Goal: Information Seeking & Learning: Learn about a topic

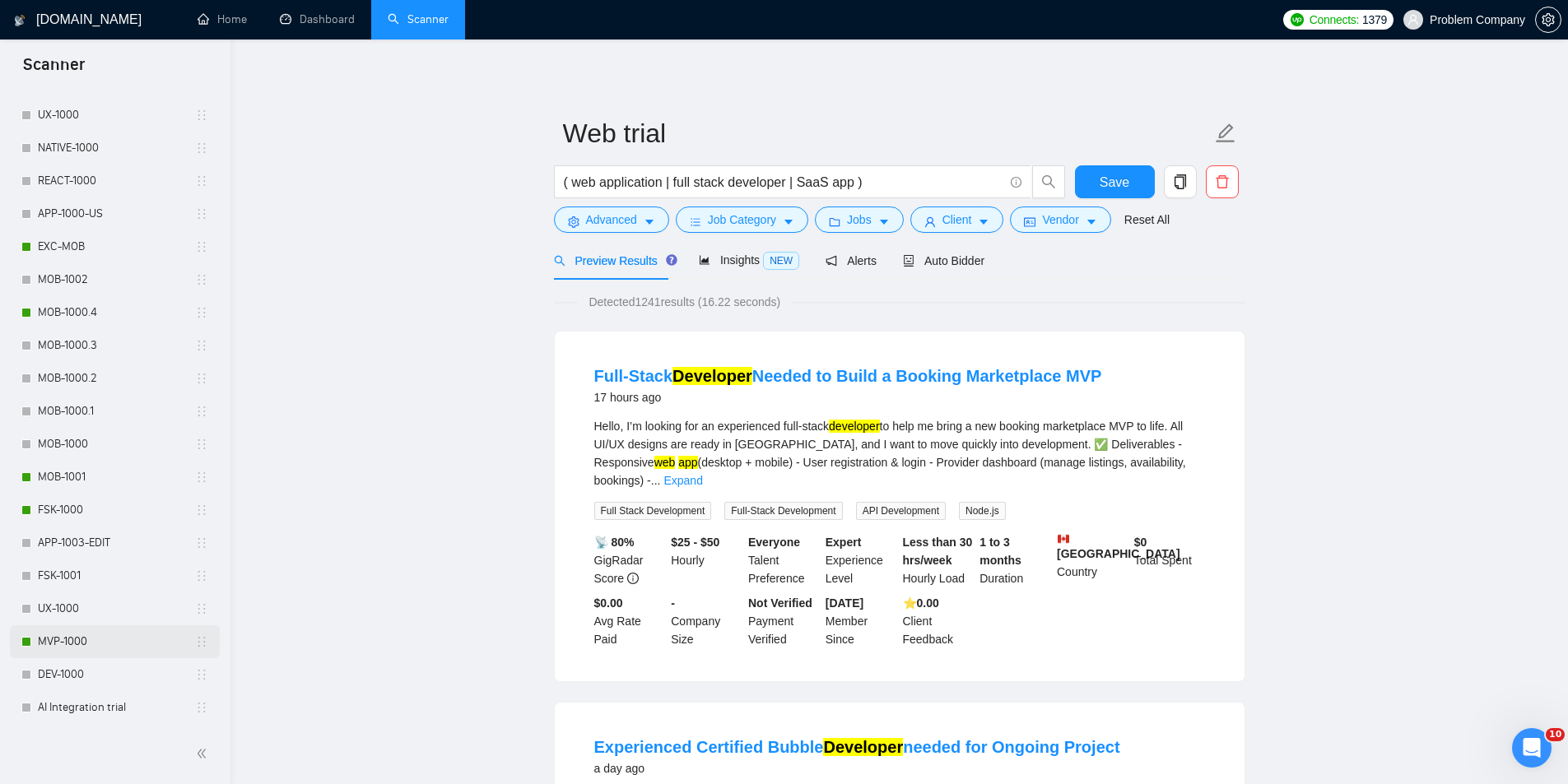
click at [65, 654] on link "MVP-1000" at bounding box center [117, 642] width 157 height 33
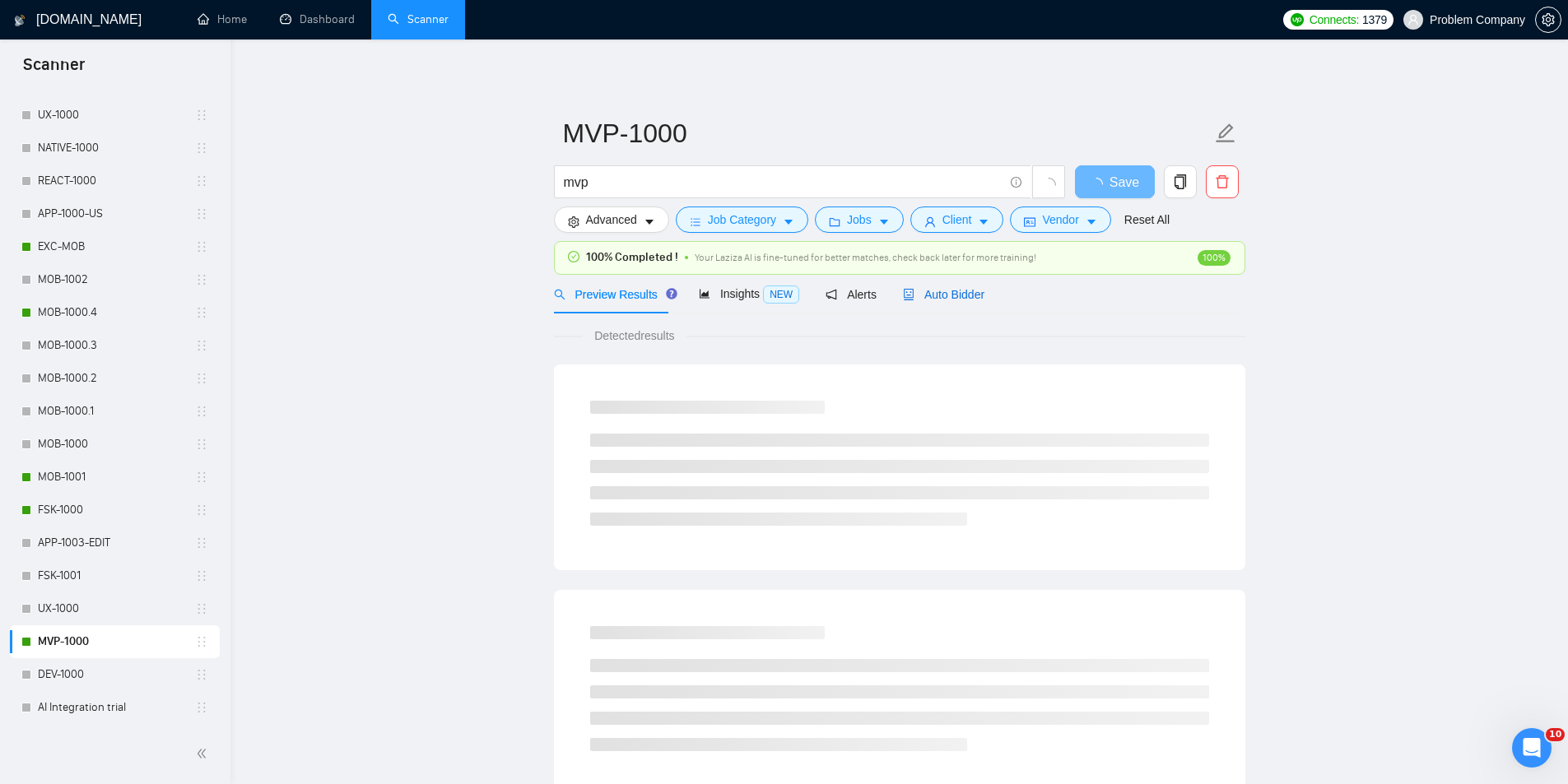
click at [958, 296] on span "Auto Bidder" at bounding box center [943, 294] width 81 height 13
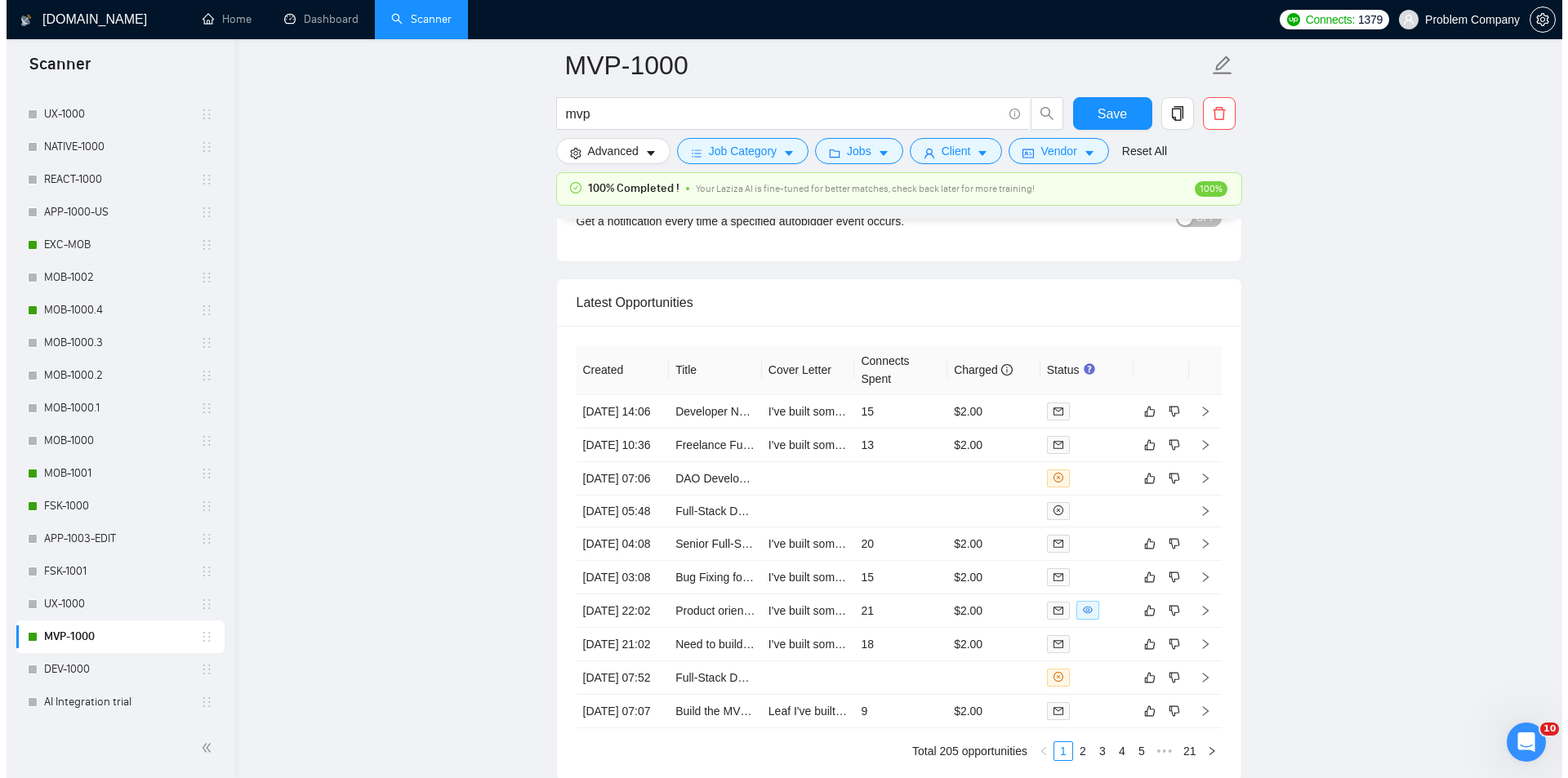
scroll to position [4002, 0]
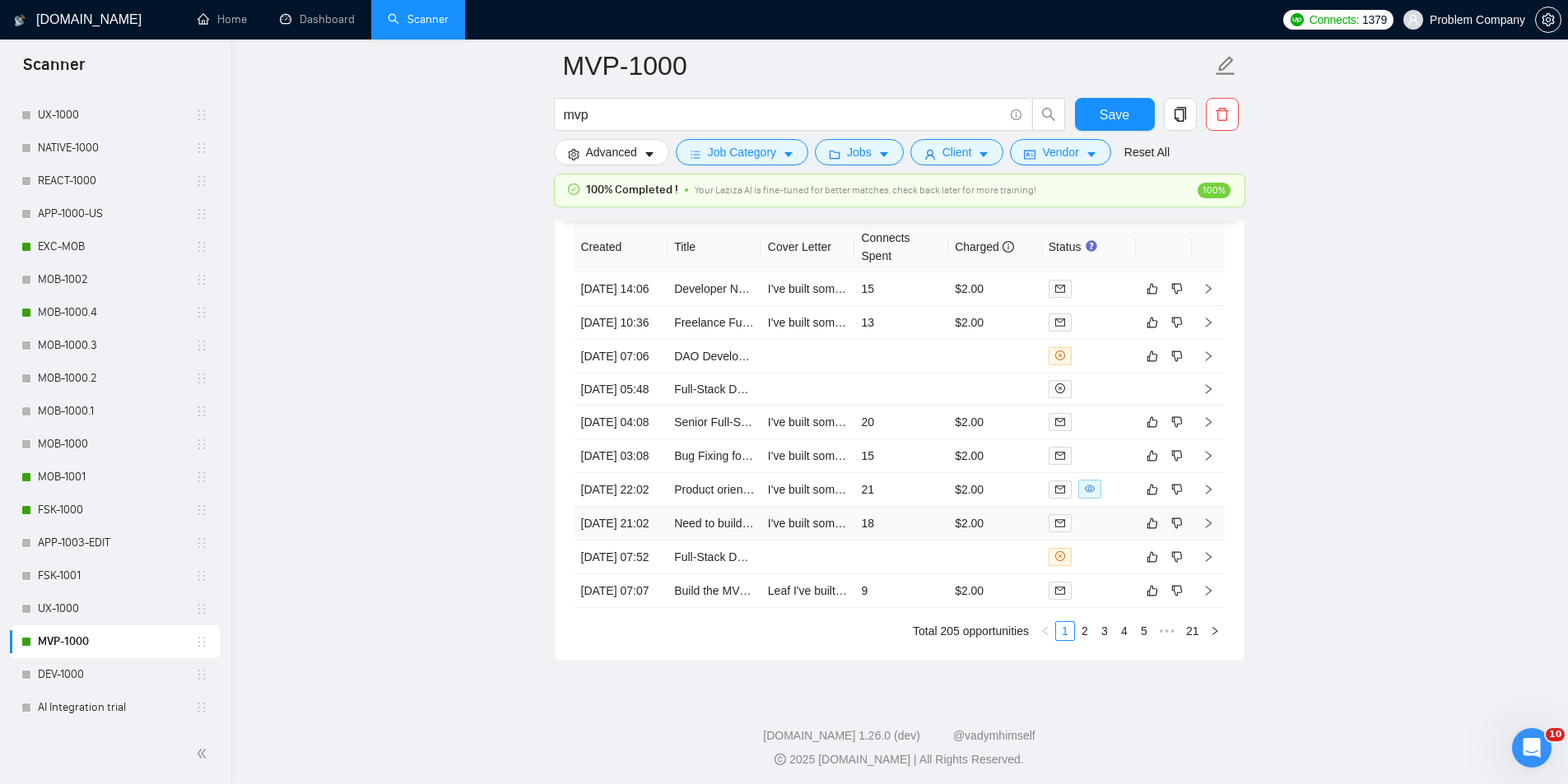
click at [614, 541] on td "[DATE] 21:02" at bounding box center [621, 523] width 94 height 34
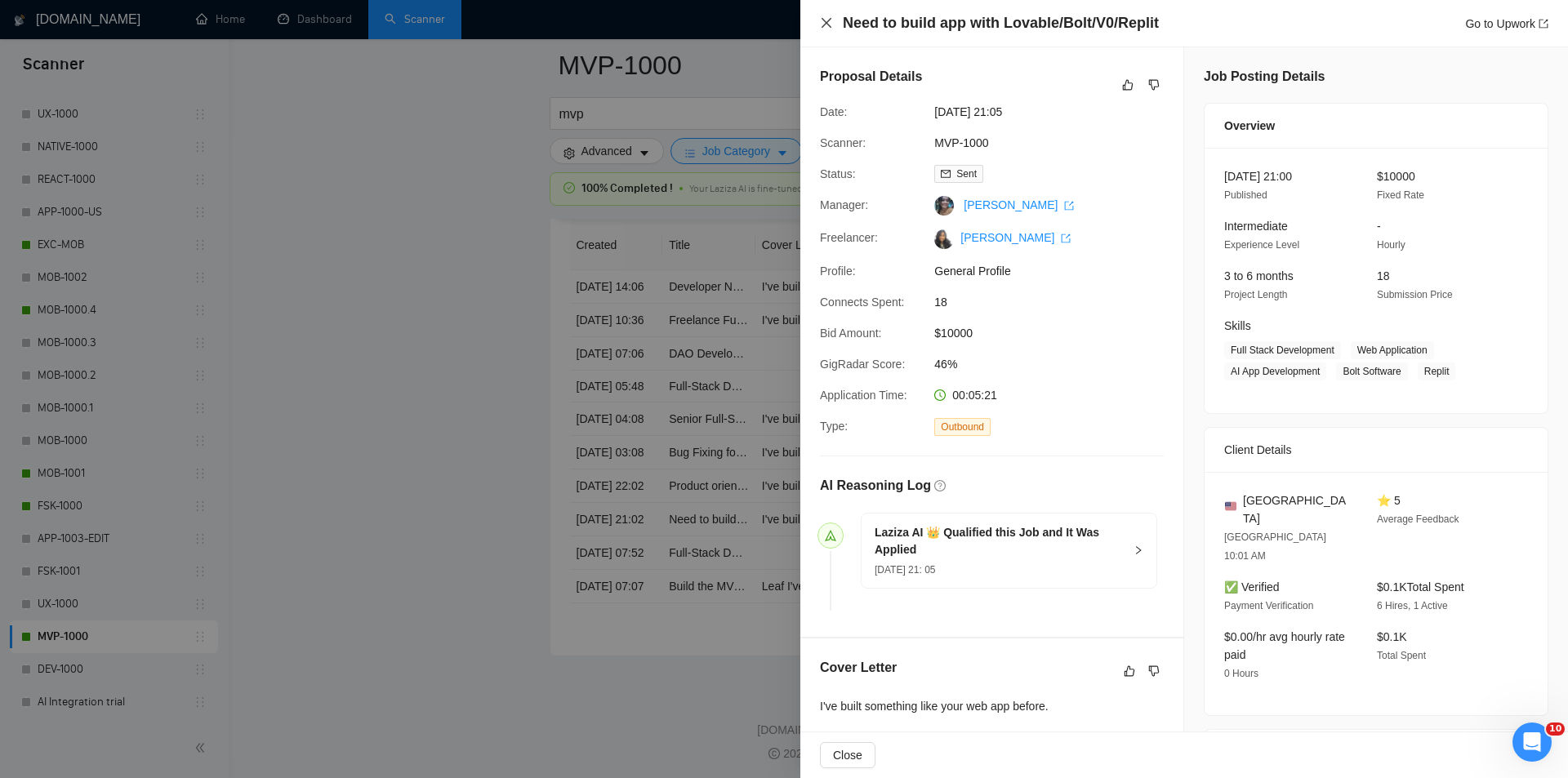
click at [822, 19] on icon "close" at bounding box center [826, 22] width 13 height 13
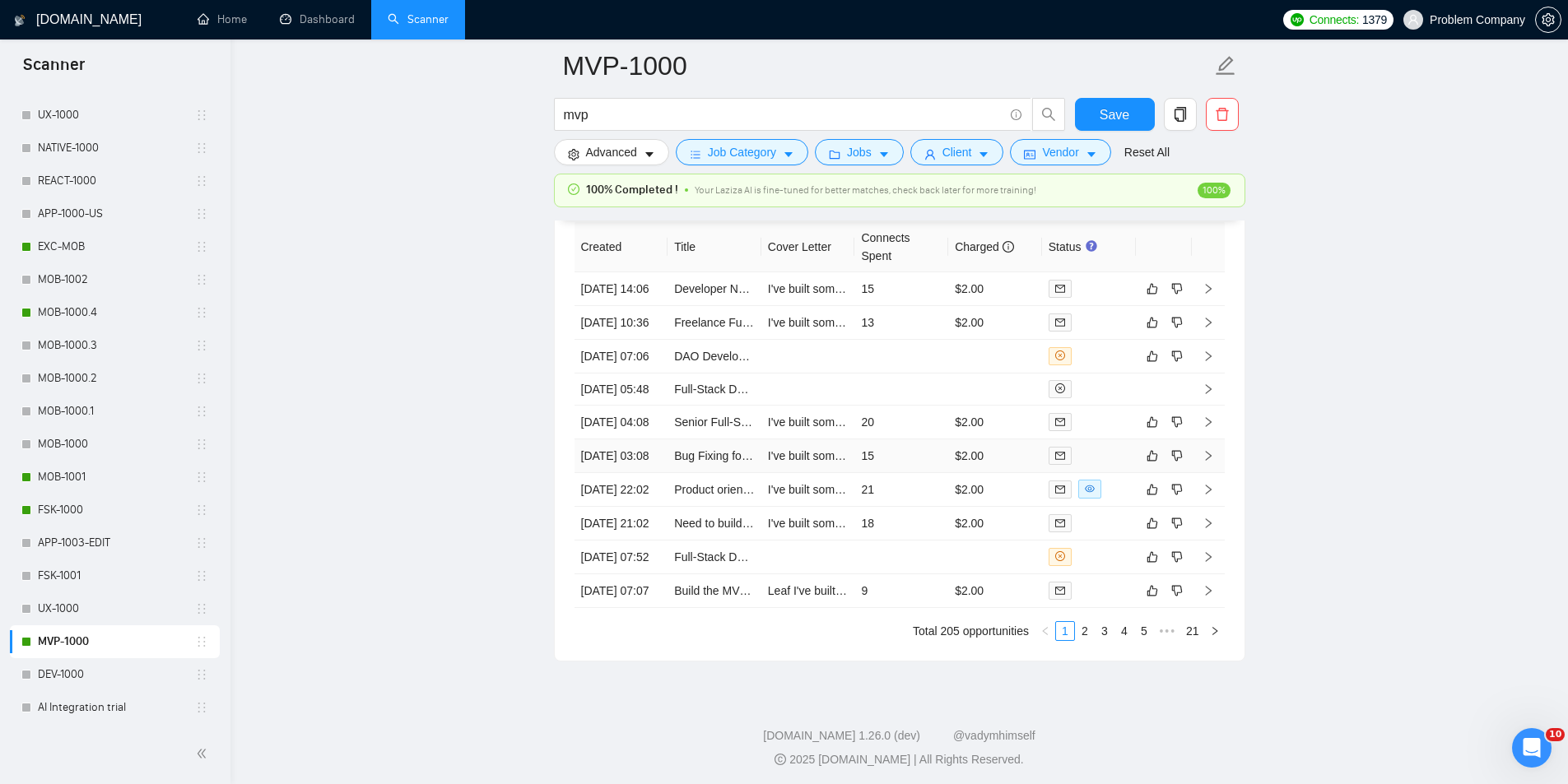
click at [635, 473] on td "[DATE] 03:08" at bounding box center [621, 456] width 94 height 34
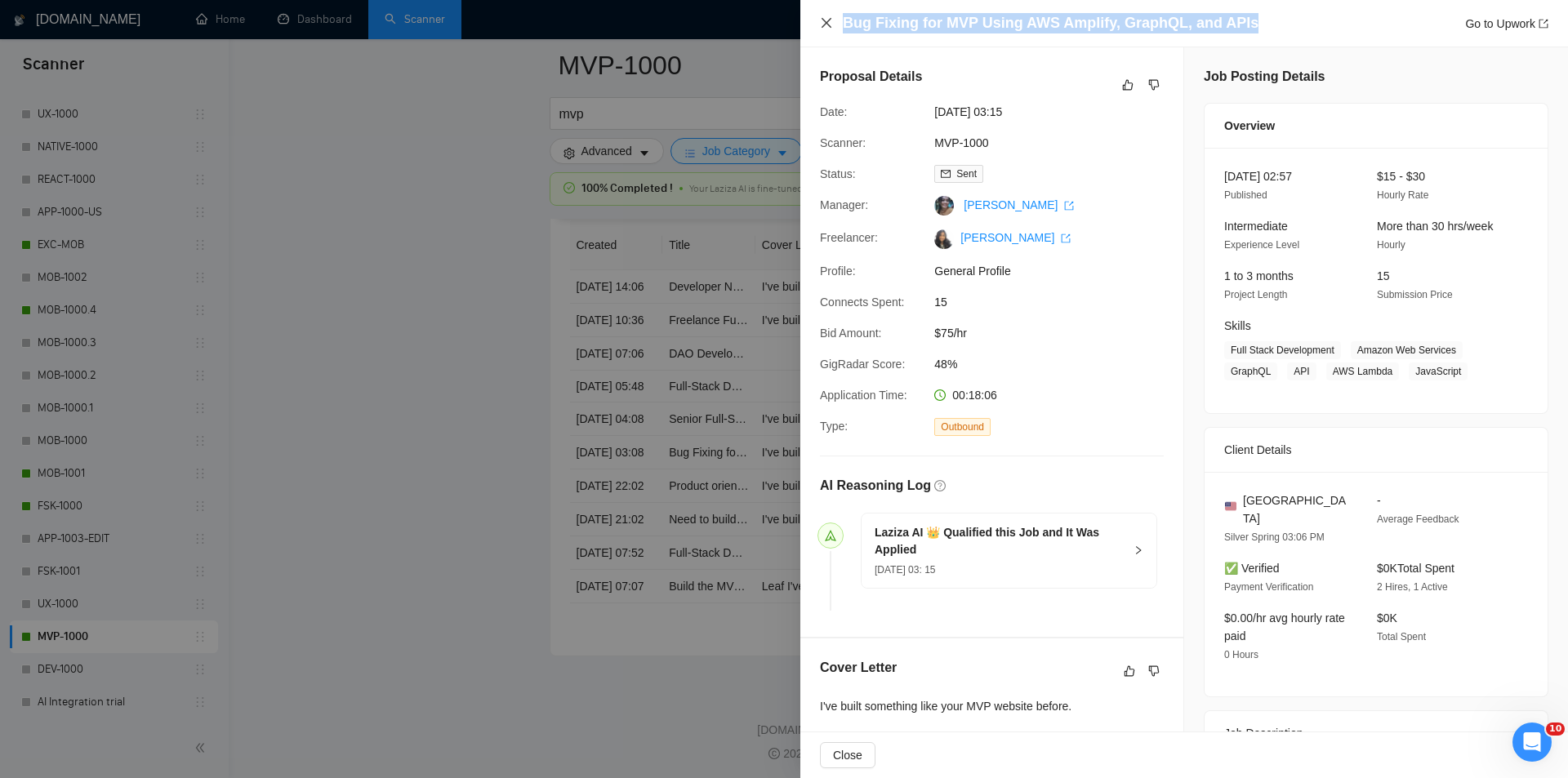
drag, startPoint x: 1282, startPoint y: 15, endPoint x: 832, endPoint y: 24, distance: 450.1
click at [832, 24] on div "Bug Fixing for MVP Using AWS Amplify, GraphQL, and APIs Go to Upwork" at bounding box center [1184, 23] width 728 height 21
copy h4 "Bug Fixing for MVP Using AWS Amplify, GraphQL, and APIs"
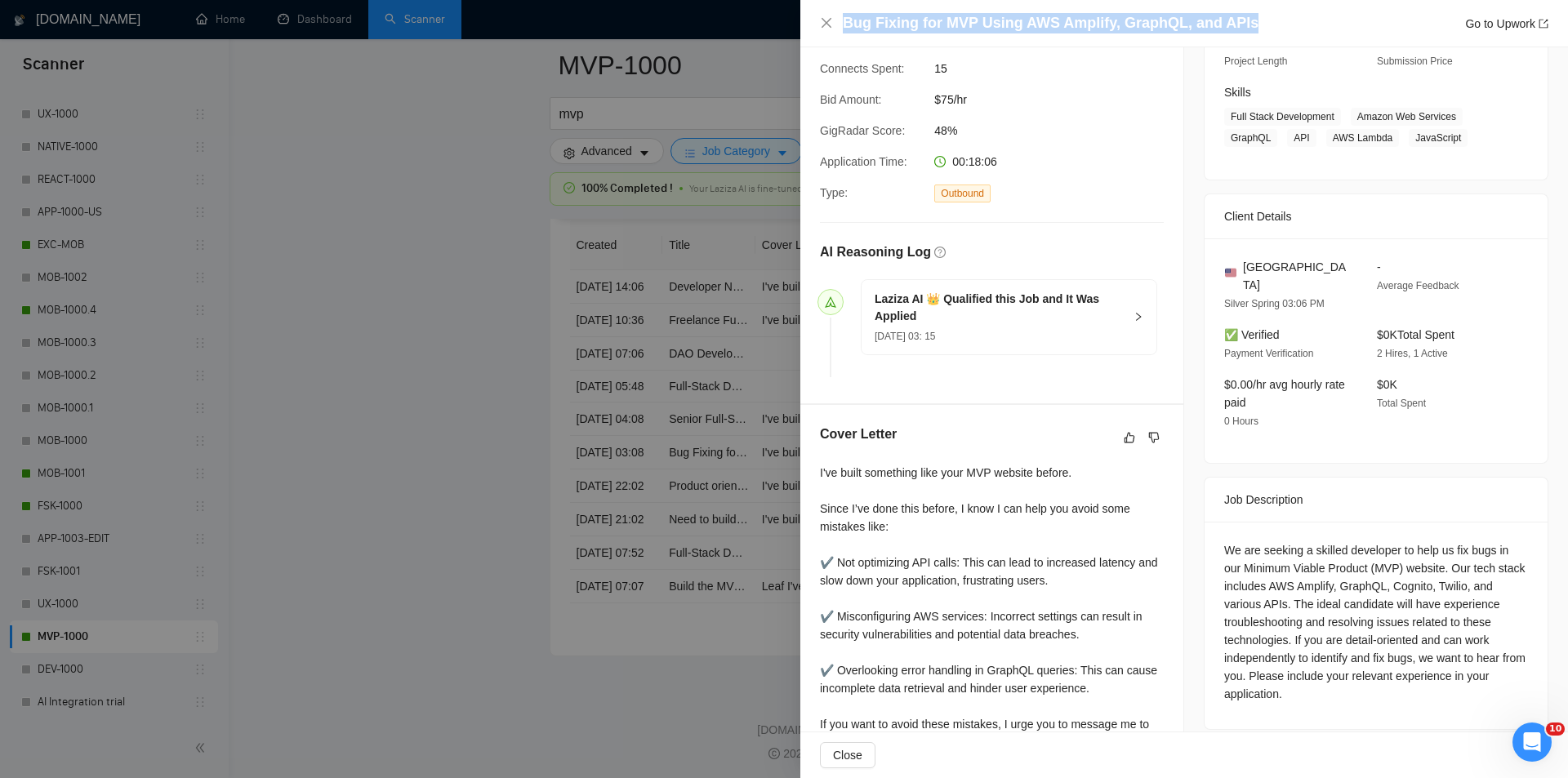
scroll to position [332, 0]
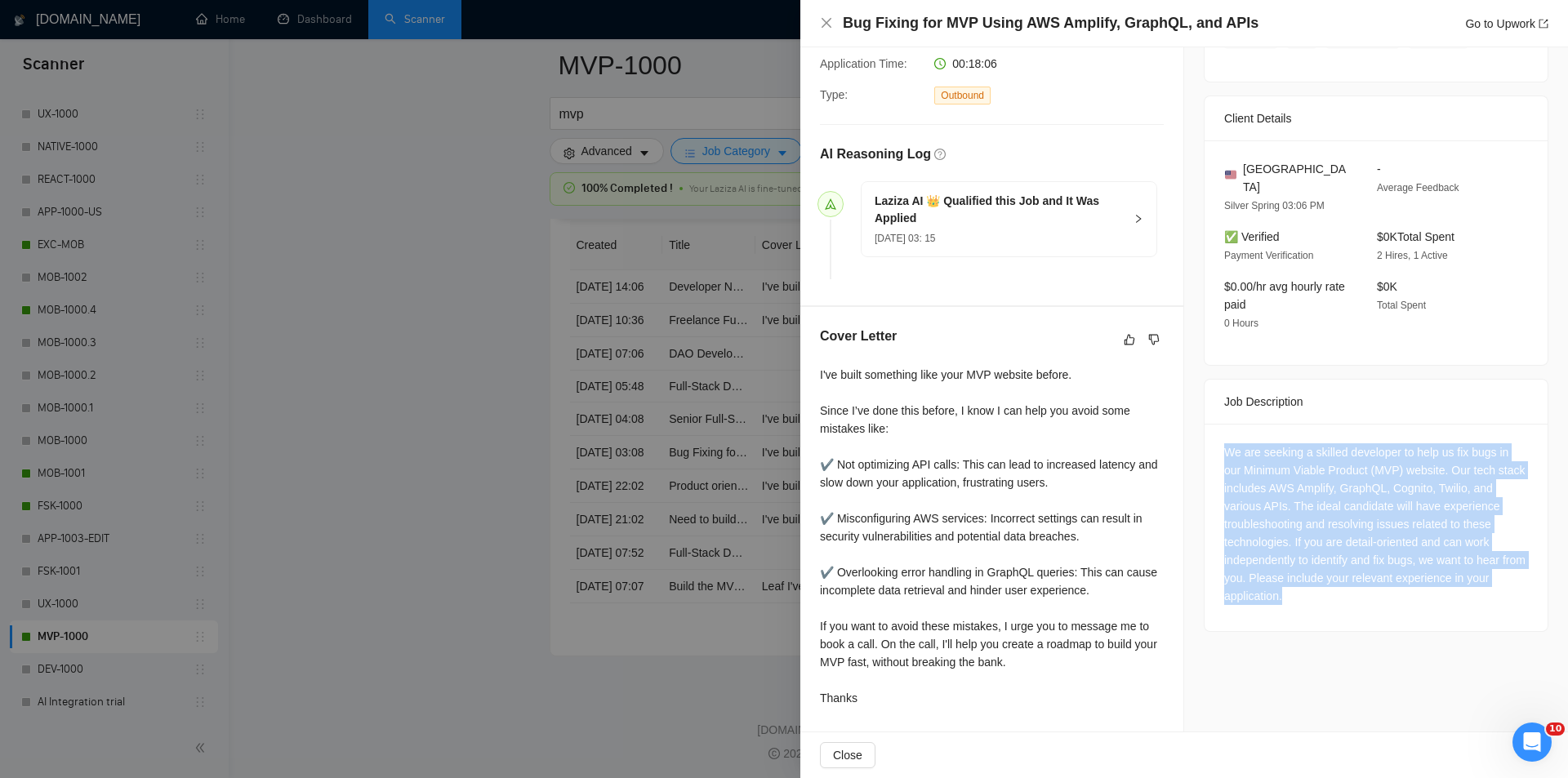
drag, startPoint x: 1220, startPoint y: 414, endPoint x: 1361, endPoint y: 583, distance: 220.1
click at [1361, 583] on div "We are seeking a skilled developer to help us fix bugs in our Minimum Viable Pr…" at bounding box center [1376, 528] width 343 height 208
copy div "We are seeking a skilled developer to help us fix bugs in our Minimum Viable Pr…"
click at [827, 19] on icon "close" at bounding box center [826, 22] width 13 height 13
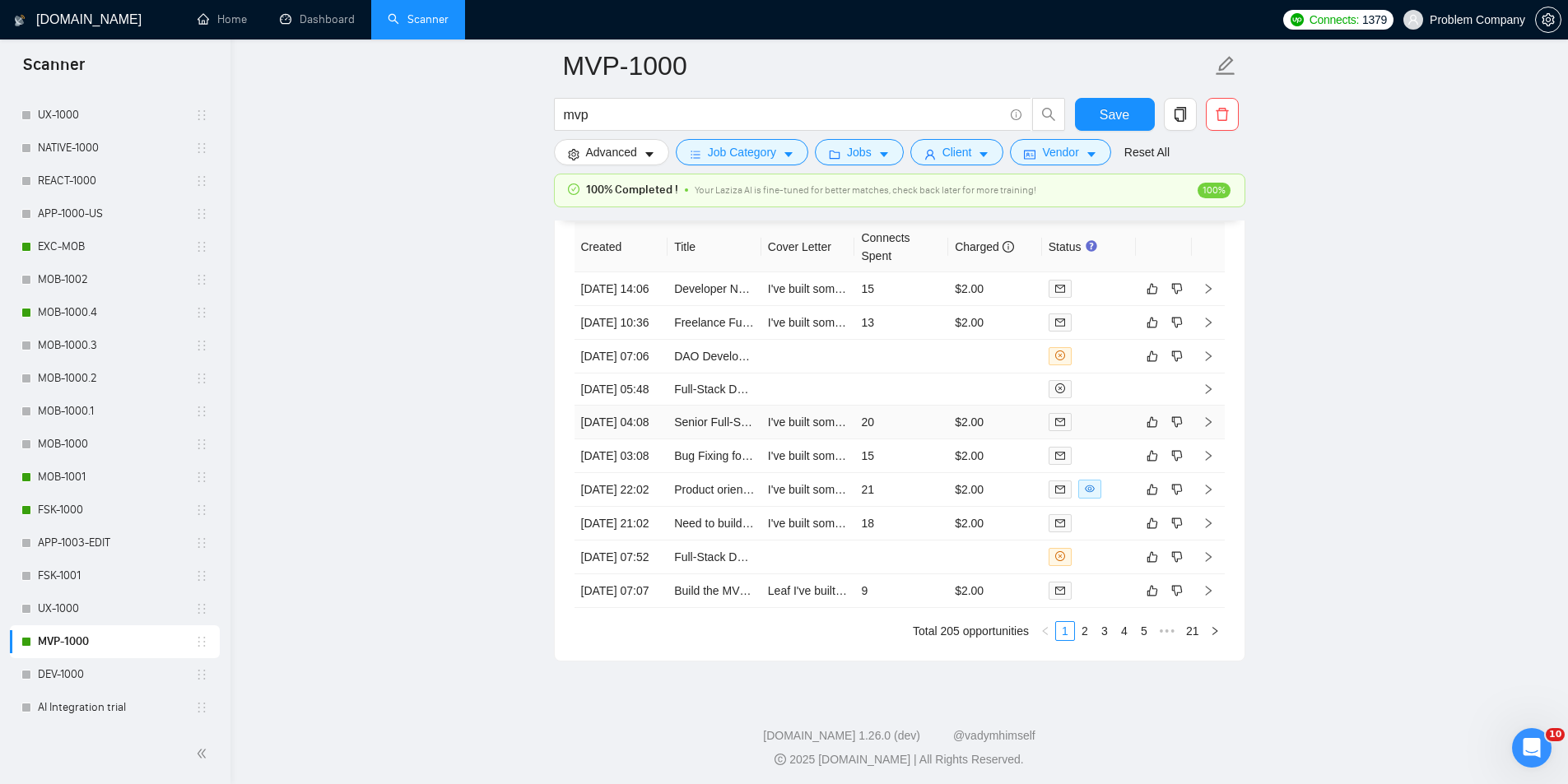
click at [642, 439] on td "[DATE] 04:08" at bounding box center [621, 422] width 94 height 34
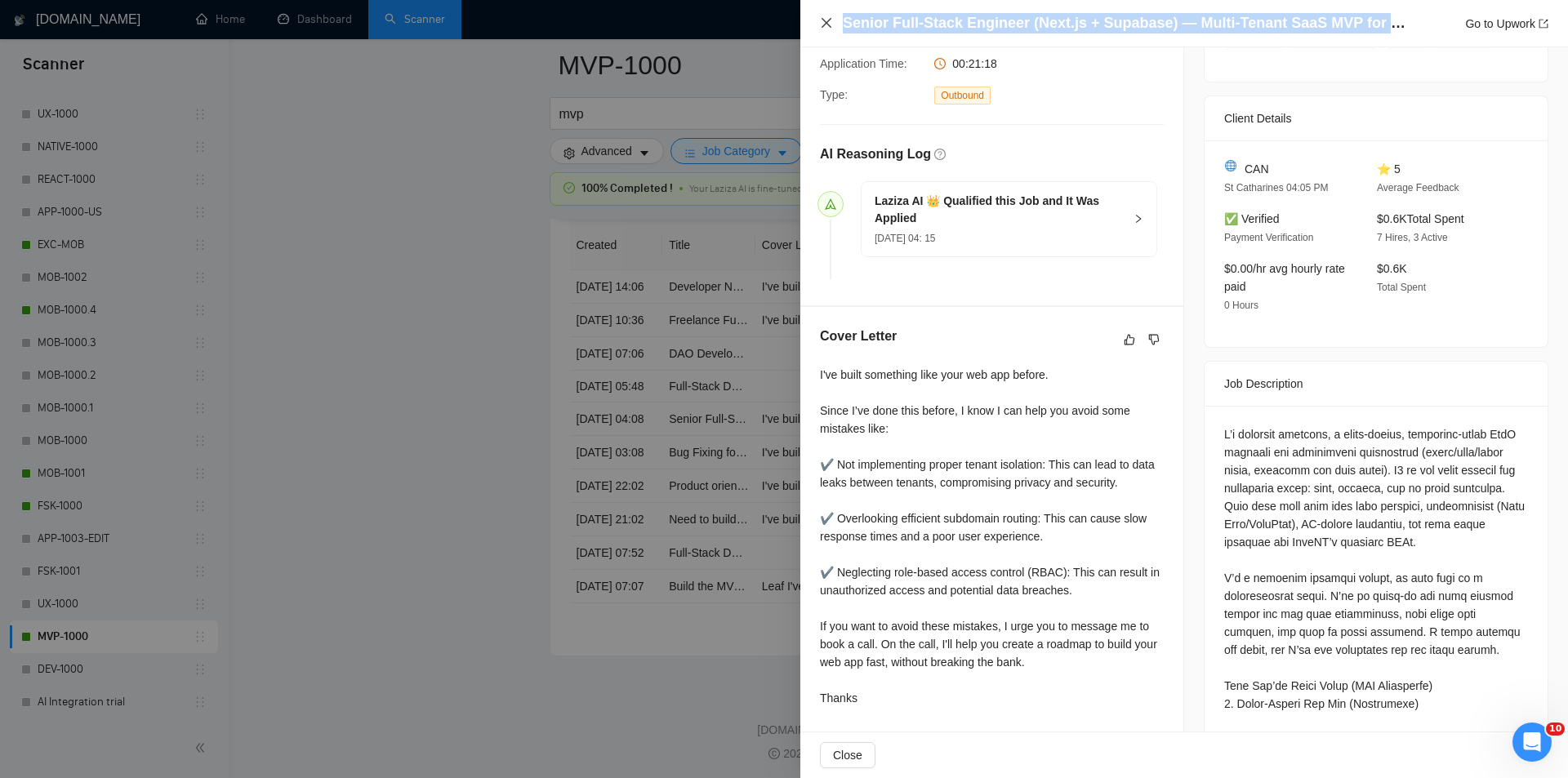
drag, startPoint x: 1390, startPoint y: 25, endPoint x: 828, endPoint y: 21, distance: 562.0
click at [828, 21] on div "Senior Full-Stack Engineer (Next.js + Supabase) — Multi-Tenant SaaS MVP for Res…" at bounding box center [1184, 23] width 728 height 21
copy h4 "Senior Full-Stack Engineer (Next.js + Supabase) — Multi-Tenant SaaS MVP for Rest"
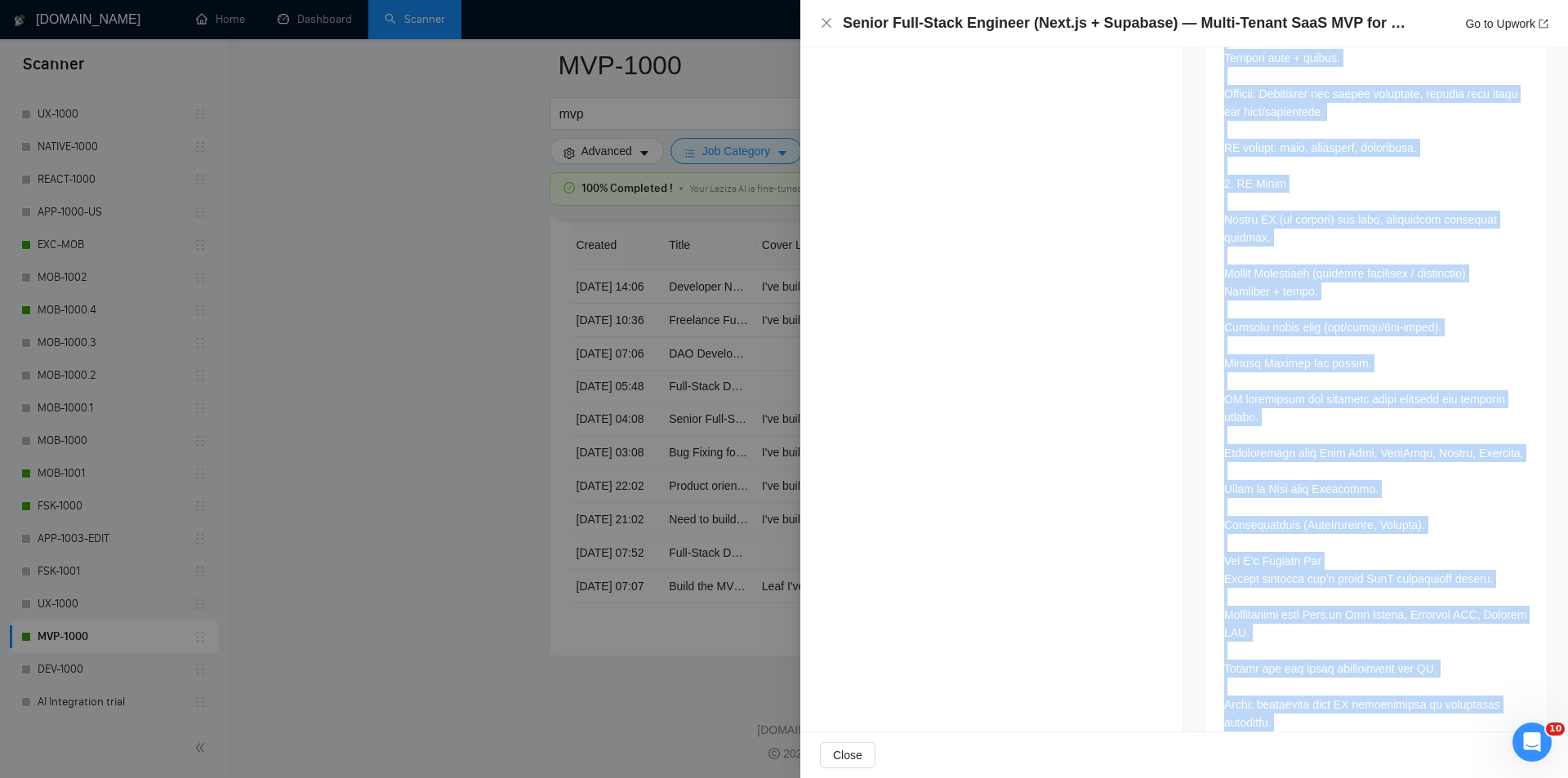
scroll to position [1864, 0]
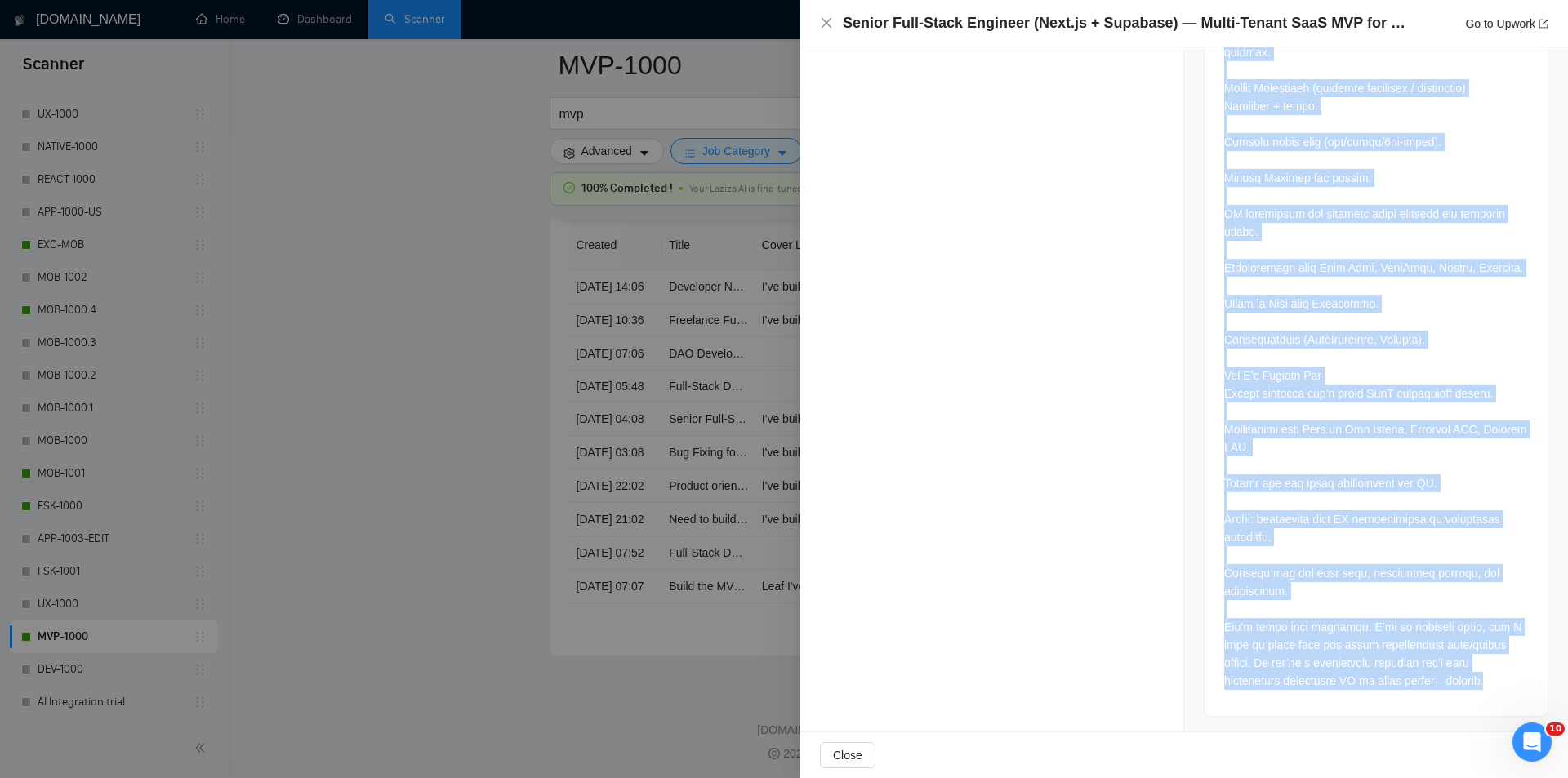
drag, startPoint x: 1216, startPoint y: 425, endPoint x: 1444, endPoint y: 685, distance: 345.8
copy div "L’i dolorsit ametcons, a elits-doeius, temporinc-utlab EtdO magnaali eni admini…"
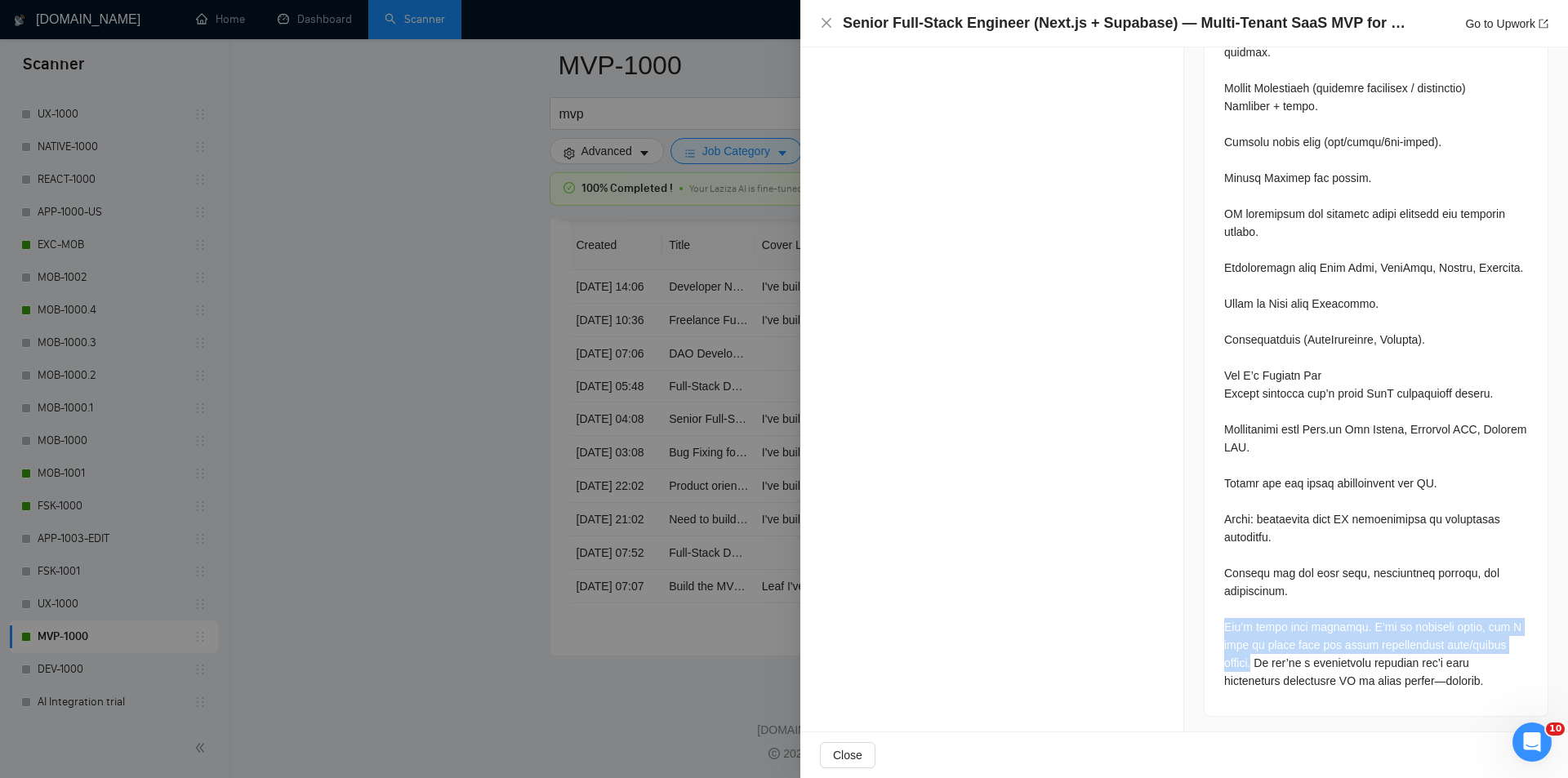
drag, startPoint x: 1219, startPoint y: 623, endPoint x: 1491, endPoint y: 640, distance: 272.5
copy div "Let’s build this together. I’ll be involved daily, and I want to learn from you…"
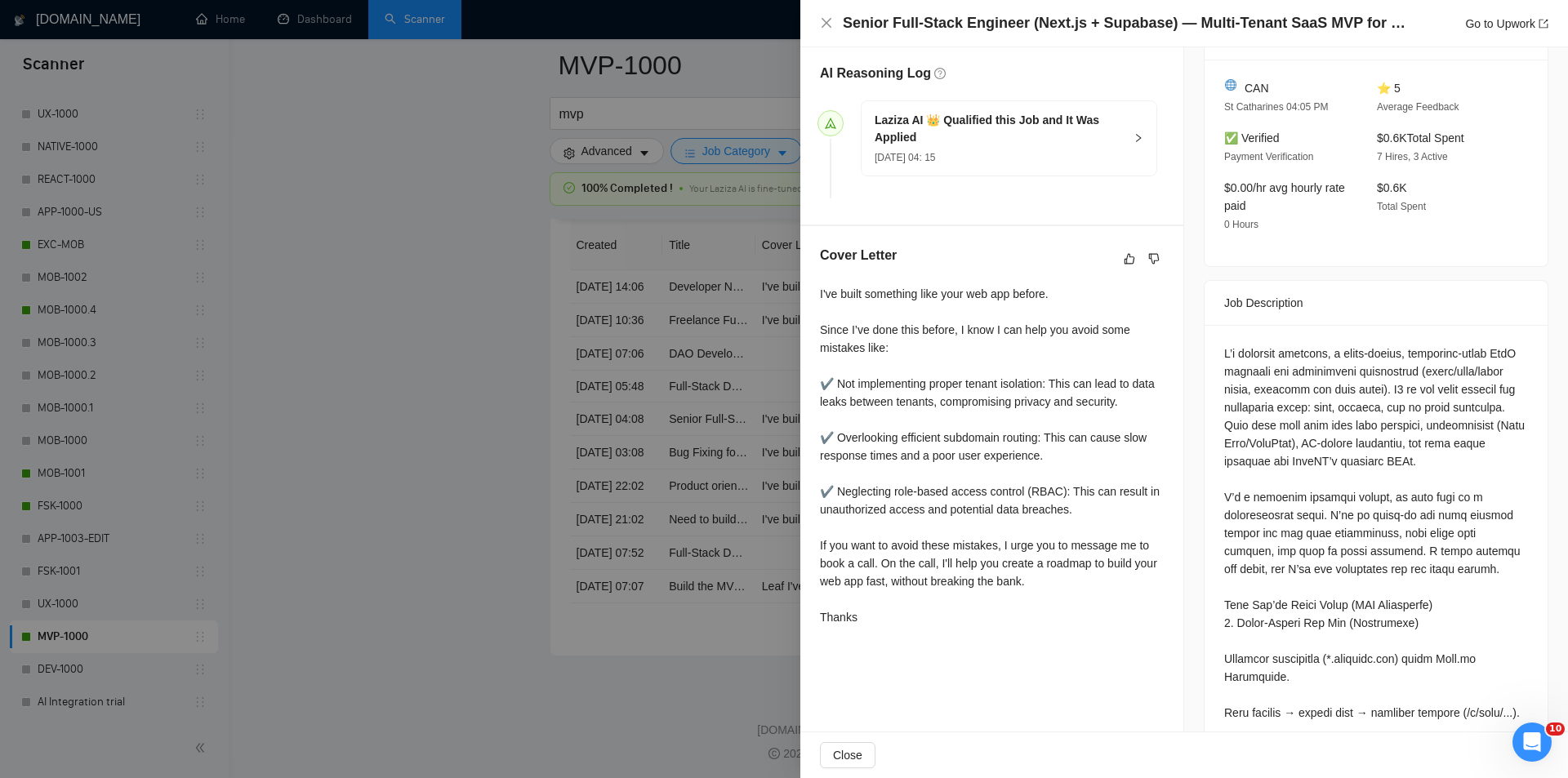
scroll to position [394, 0]
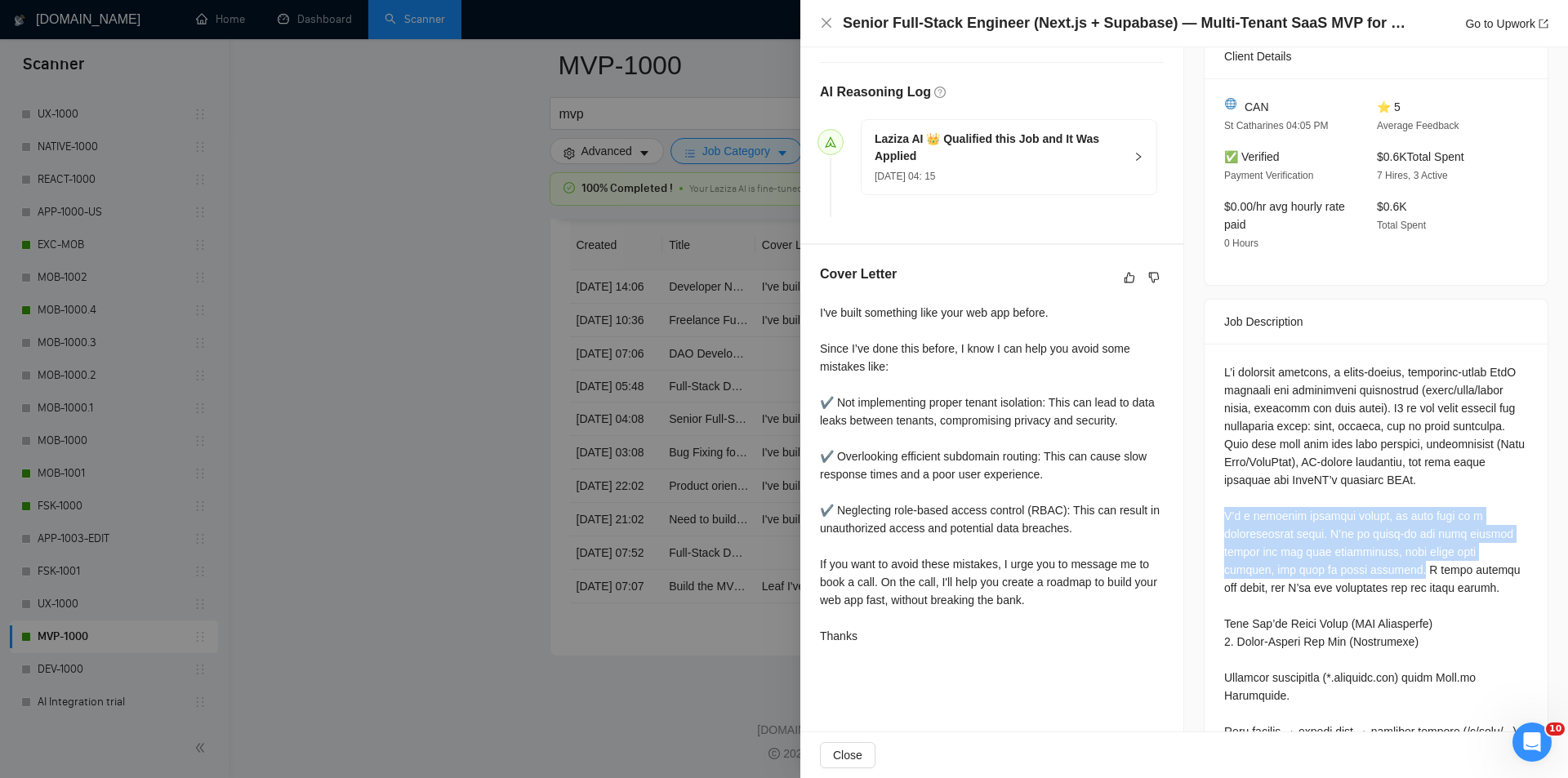
drag, startPoint x: 1216, startPoint y: 504, endPoint x: 1350, endPoint y: 560, distance: 145.2
copy div "I’m a software engineer myself, so this will be a collaborative build. I’ll be …"
click at [827, 25] on icon "close" at bounding box center [826, 22] width 9 height 9
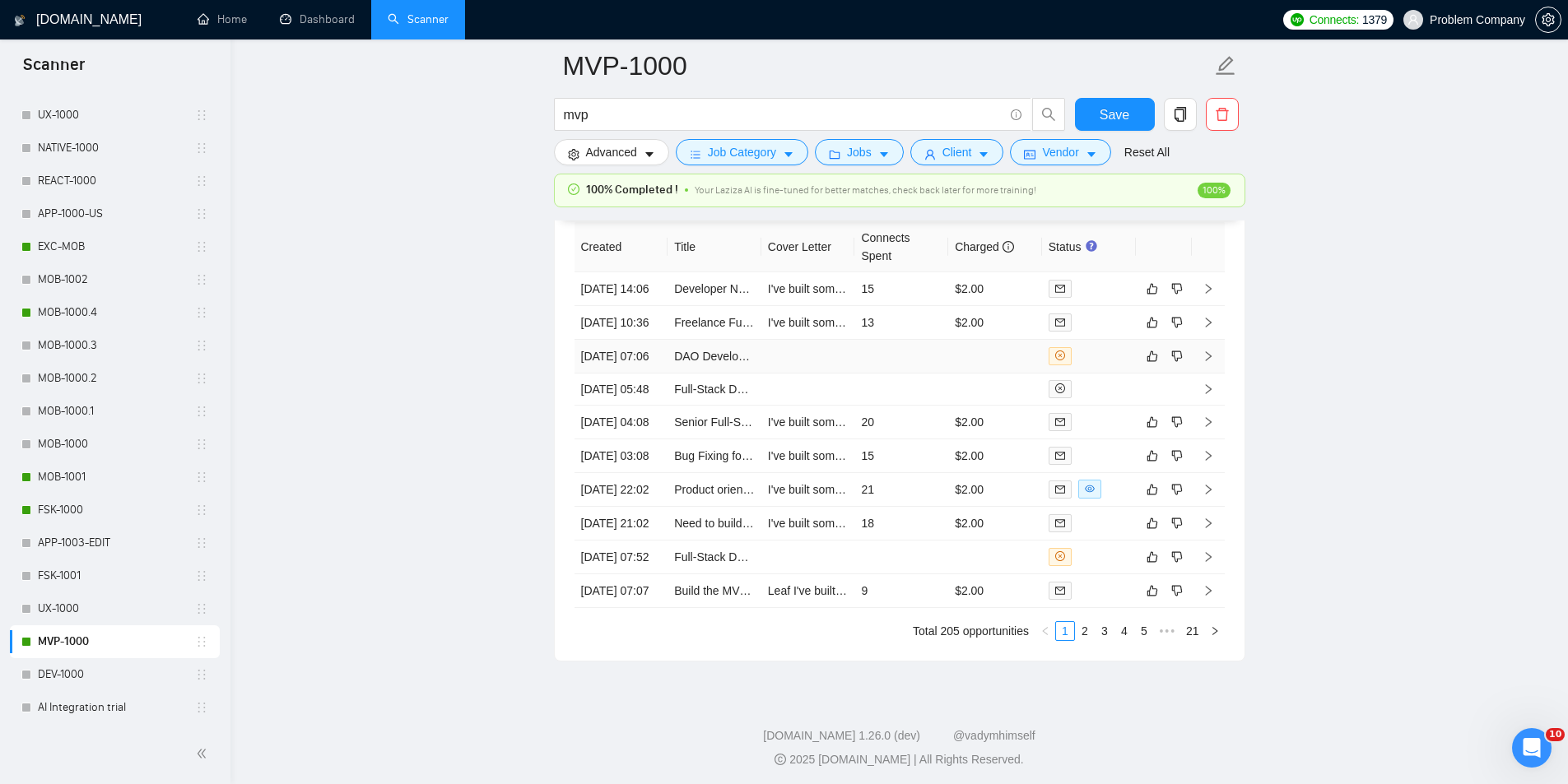
click at [657, 373] on td "[DATE] 07:06" at bounding box center [621, 356] width 94 height 34
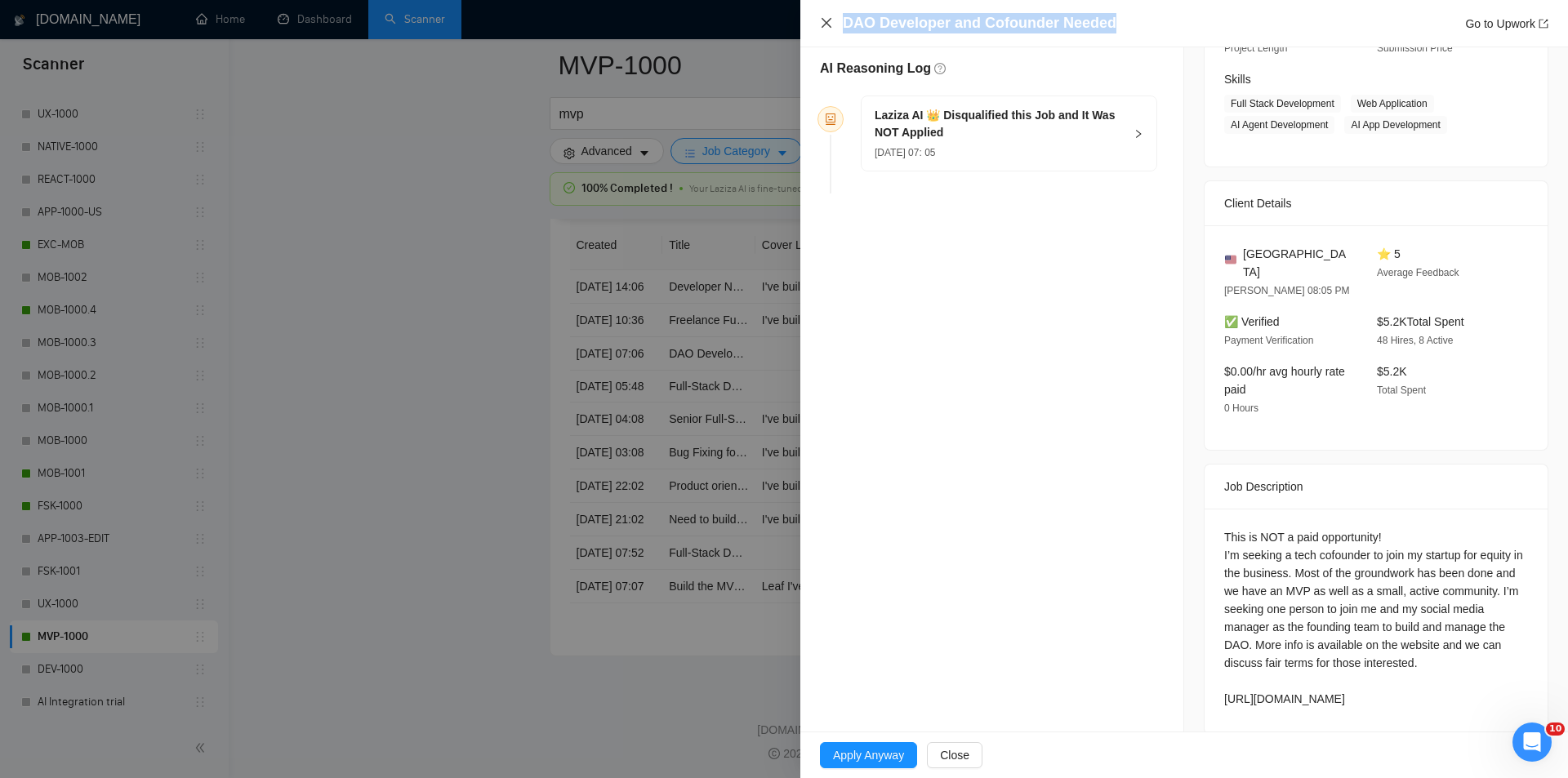
drag, startPoint x: 1137, startPoint y: 16, endPoint x: 823, endPoint y: 22, distance: 314.1
click at [823, 22] on div "DAO Developer and Cofounder Needed Go to Upwork" at bounding box center [1184, 23] width 728 height 21
copy h4 "DAO Developer and Cofounder Needed"
drag, startPoint x: 1221, startPoint y: 507, endPoint x: 1289, endPoint y: 564, distance: 88.7
click at [1377, 670] on div "This is NOT a paid opportunity! I’m seeking a tech cofounder to join my startup…" at bounding box center [1376, 618] width 304 height 179
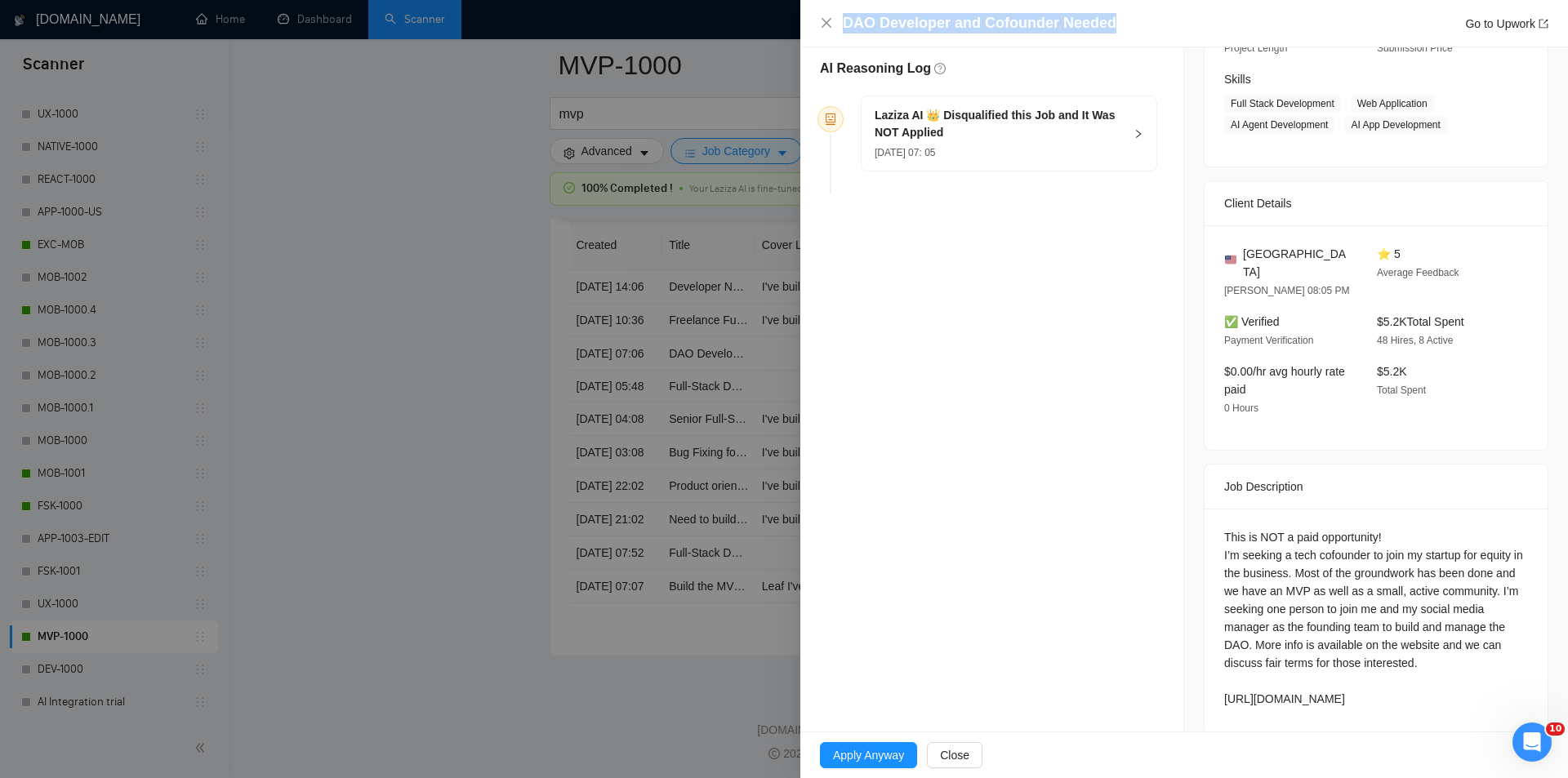
click at [1283, 549] on div "This is NOT a paid opportunity! I’m seeking a tech cofounder to join my startup…" at bounding box center [1376, 618] width 304 height 179
drag, startPoint x: 1215, startPoint y: 506, endPoint x: 1360, endPoint y: 678, distance: 225.0
click at [1360, 678] on div "This is NOT a paid opportunity! I’m seeking a tech cofounder to join my startup…" at bounding box center [1376, 621] width 343 height 226
copy div "This is NOT a paid opportunity! I’m seeking a tech cofounder to join my startup…"
drag, startPoint x: 1131, startPoint y: 124, endPoint x: 1119, endPoint y: 140, distance: 20.0
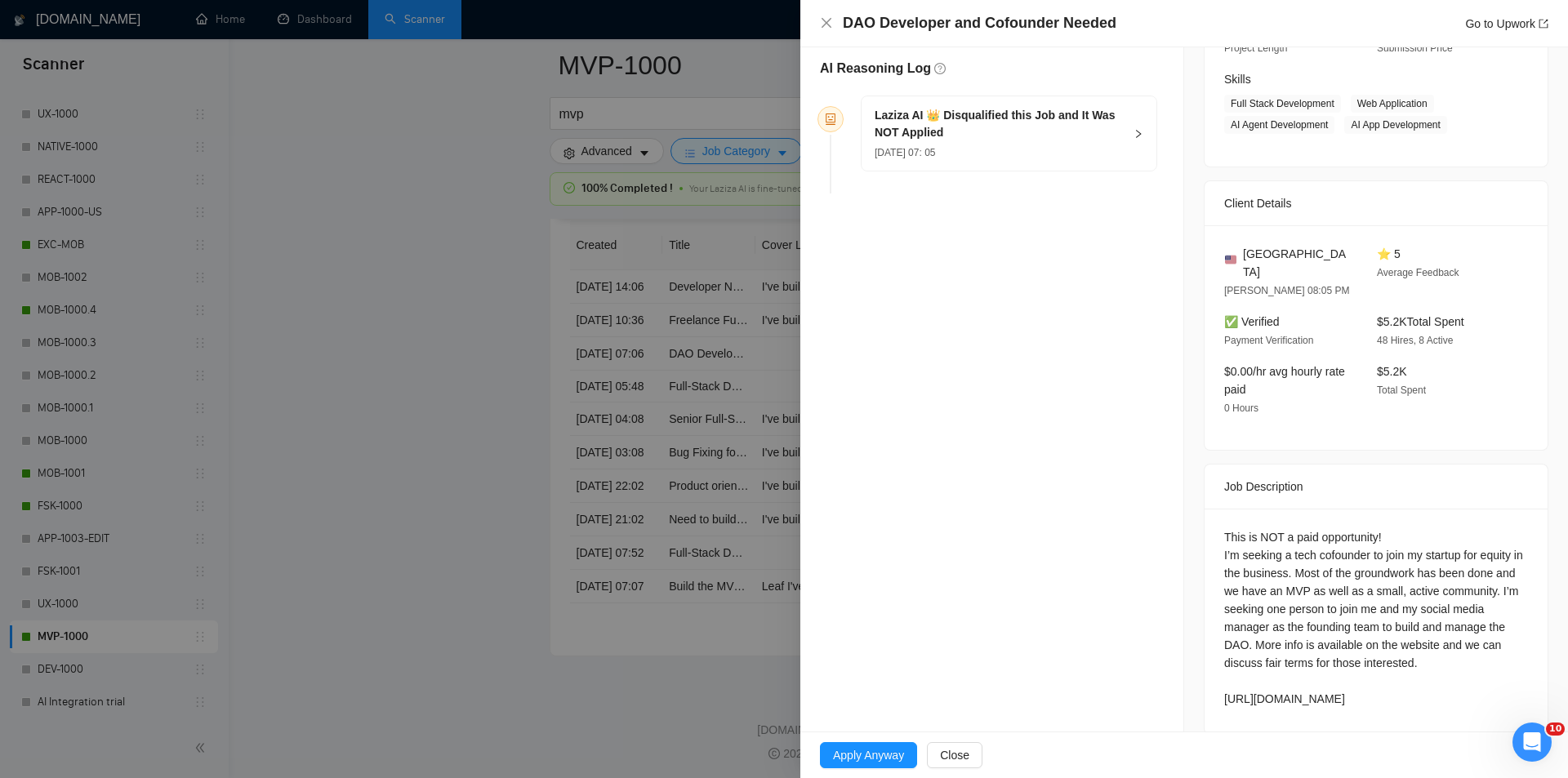
click at [1131, 124] on div "Laziza AI 👑 Disqualified this Job and It Was NOT Applied [DATE] 07: 05" at bounding box center [1009, 133] width 295 height 75
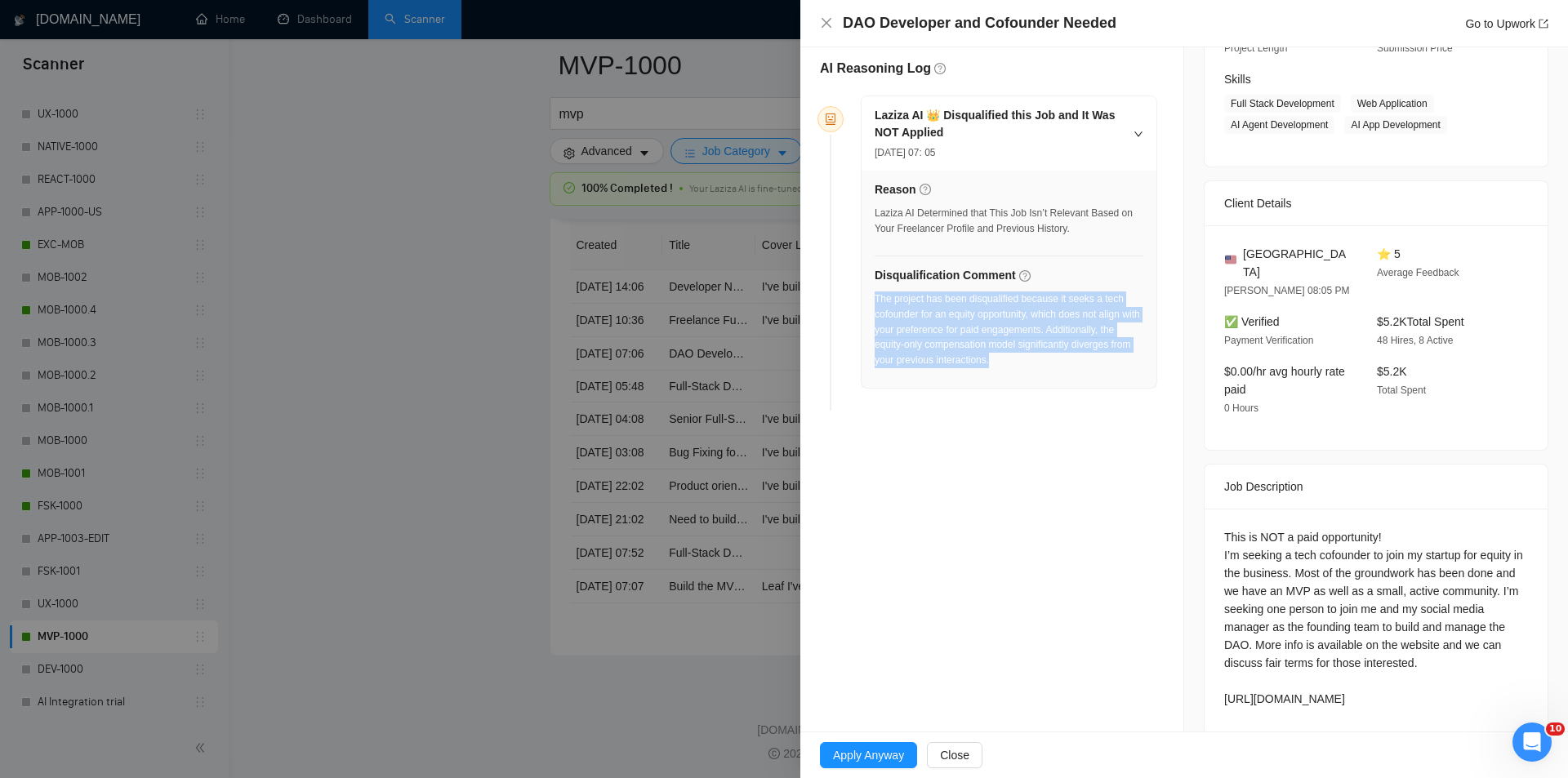
drag, startPoint x: 1040, startPoint y: 362, endPoint x: 875, endPoint y: 304, distance: 174.9
click at [875, 304] on div "The project has been disqualified because it seeks a tech cofounder for an equi…" at bounding box center [1009, 329] width 268 height 76
copy div "The project has been disqualified because it seeks a tech cofounder for an equi…"
click at [823, 26] on icon "close" at bounding box center [826, 22] width 9 height 9
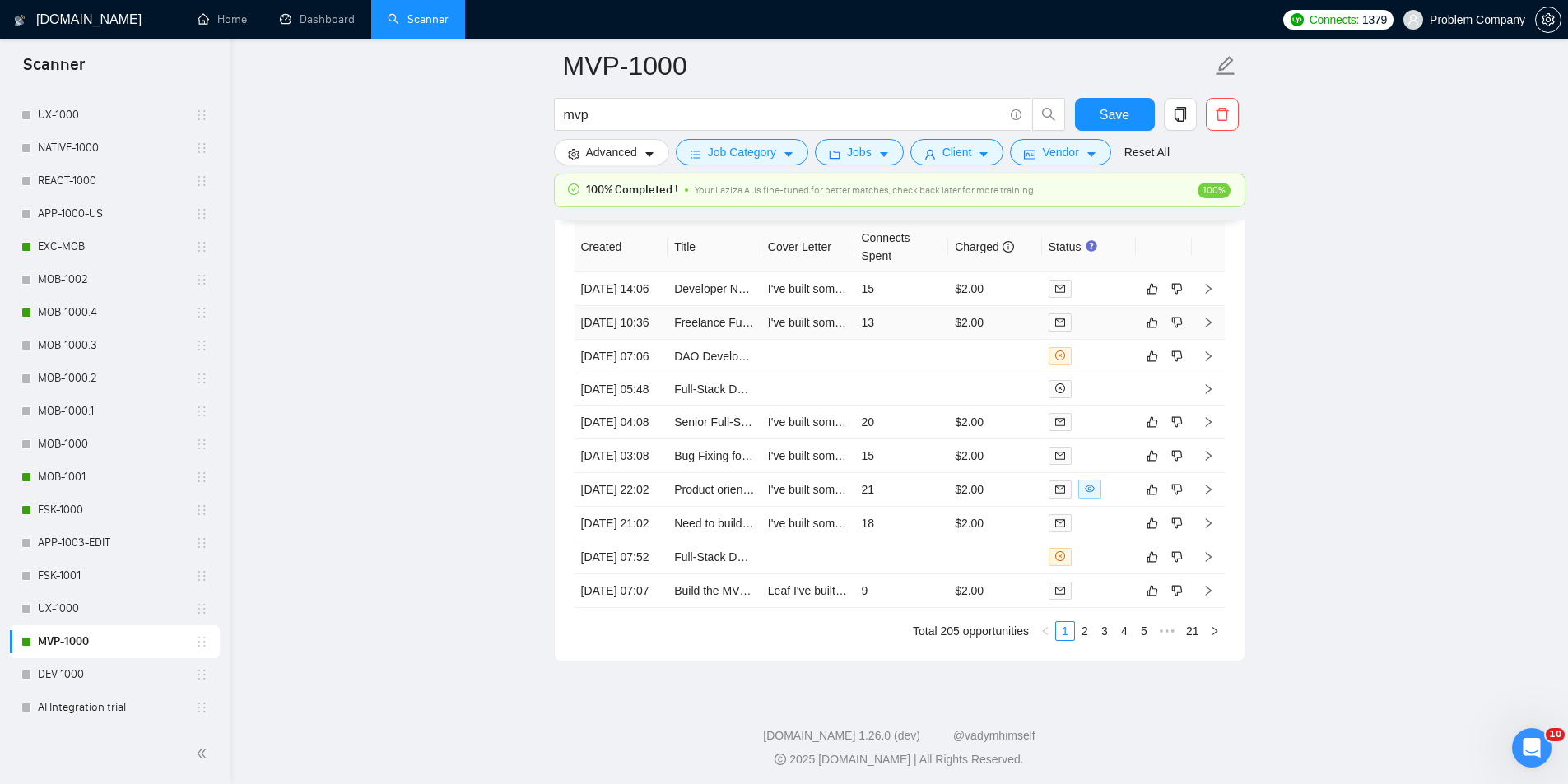
click at [615, 340] on td "[DATE] 10:36" at bounding box center [621, 322] width 94 height 34
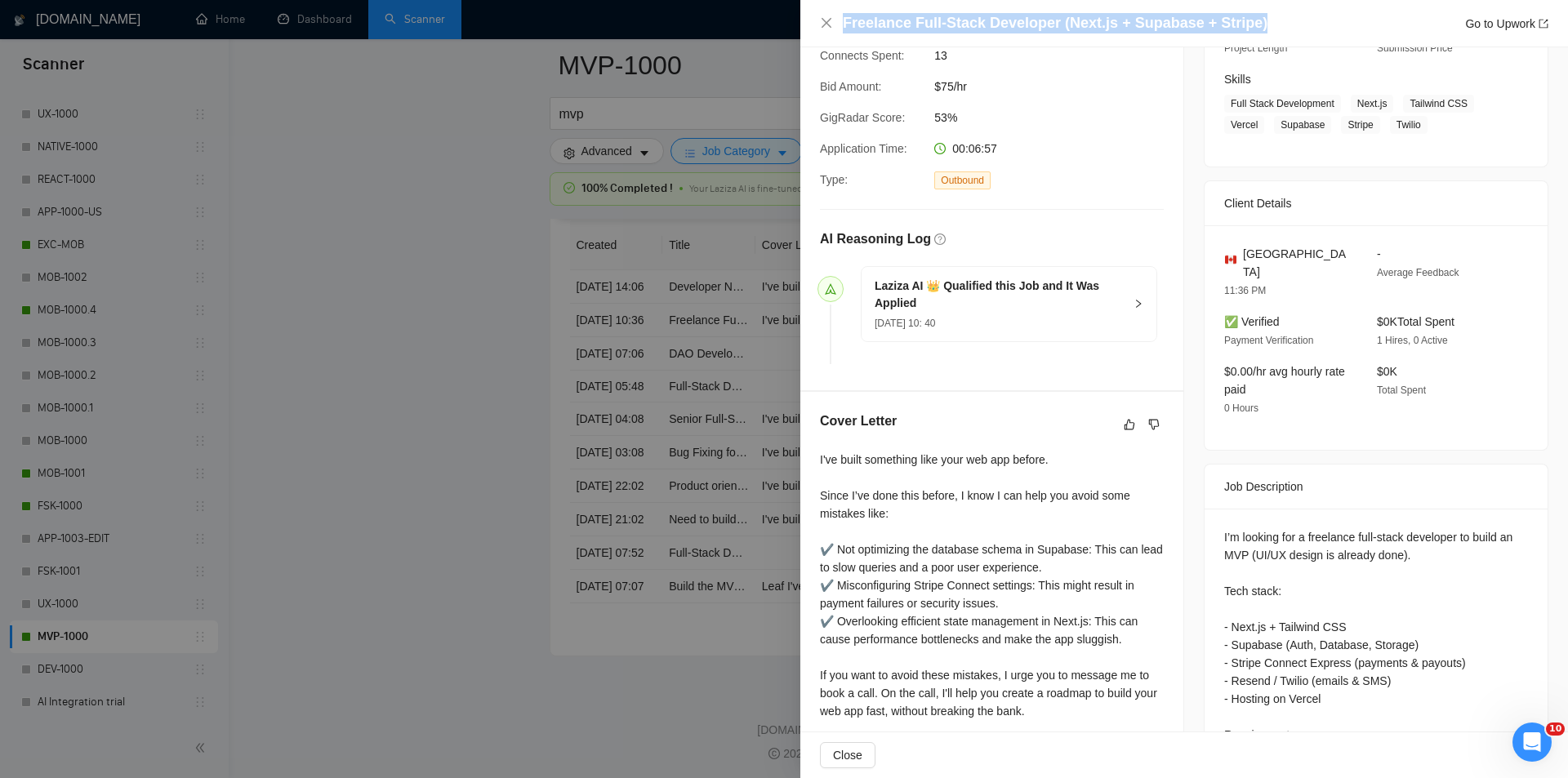
drag, startPoint x: 1134, startPoint y: 27, endPoint x: 835, endPoint y: 25, distance: 299.0
click at [835, 25] on div "Freelance Full-Stack Developer (Next.js + Supabase + Stripe) Go to Upwork" at bounding box center [1184, 23] width 728 height 21
copy h4 "Freelance Full-Stack Developer (Next.js + Supabase + Stripe)"
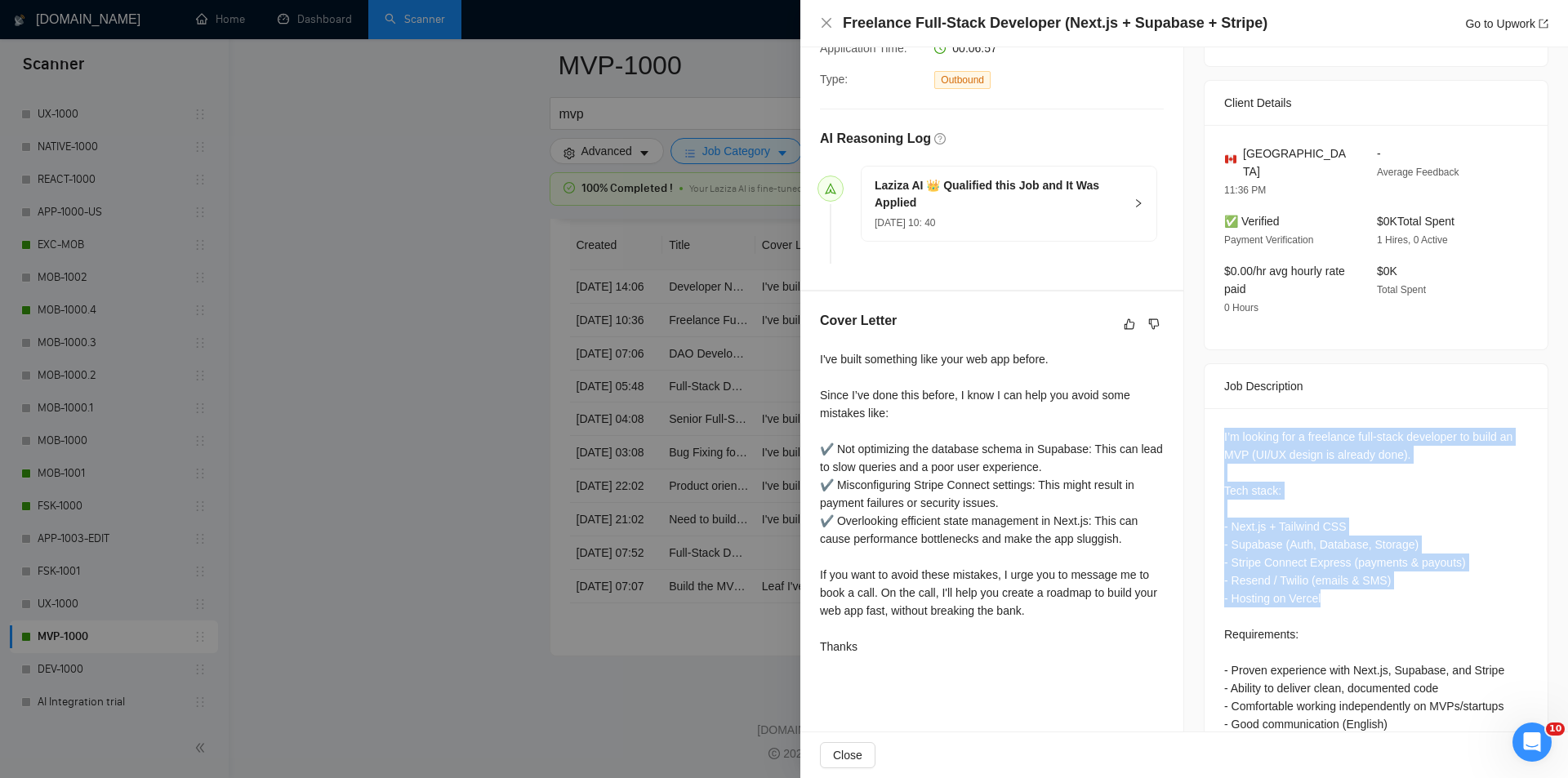
scroll to position [372, 0]
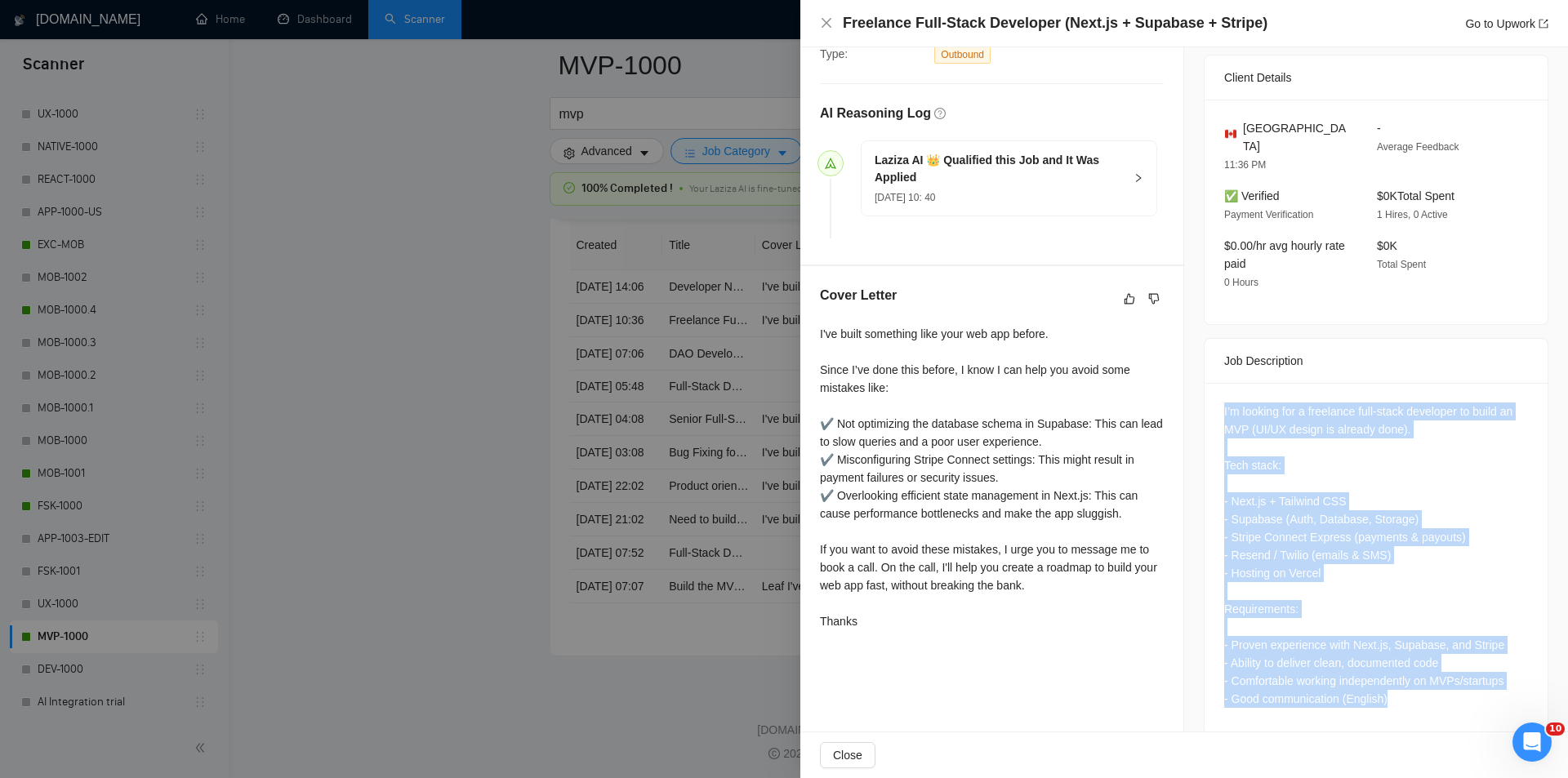
drag, startPoint x: 1213, startPoint y: 434, endPoint x: 1426, endPoint y: 700, distance: 340.8
click at [1425, 699] on div "I’m looking for a freelance full-stack developer to build an MVP (UI/UX design …" at bounding box center [1376, 558] width 343 height 351
click at [1317, 472] on div "I’m looking for a freelance full-stack developer to build an MVP (UI/UX design …" at bounding box center [1376, 555] width 304 height 305
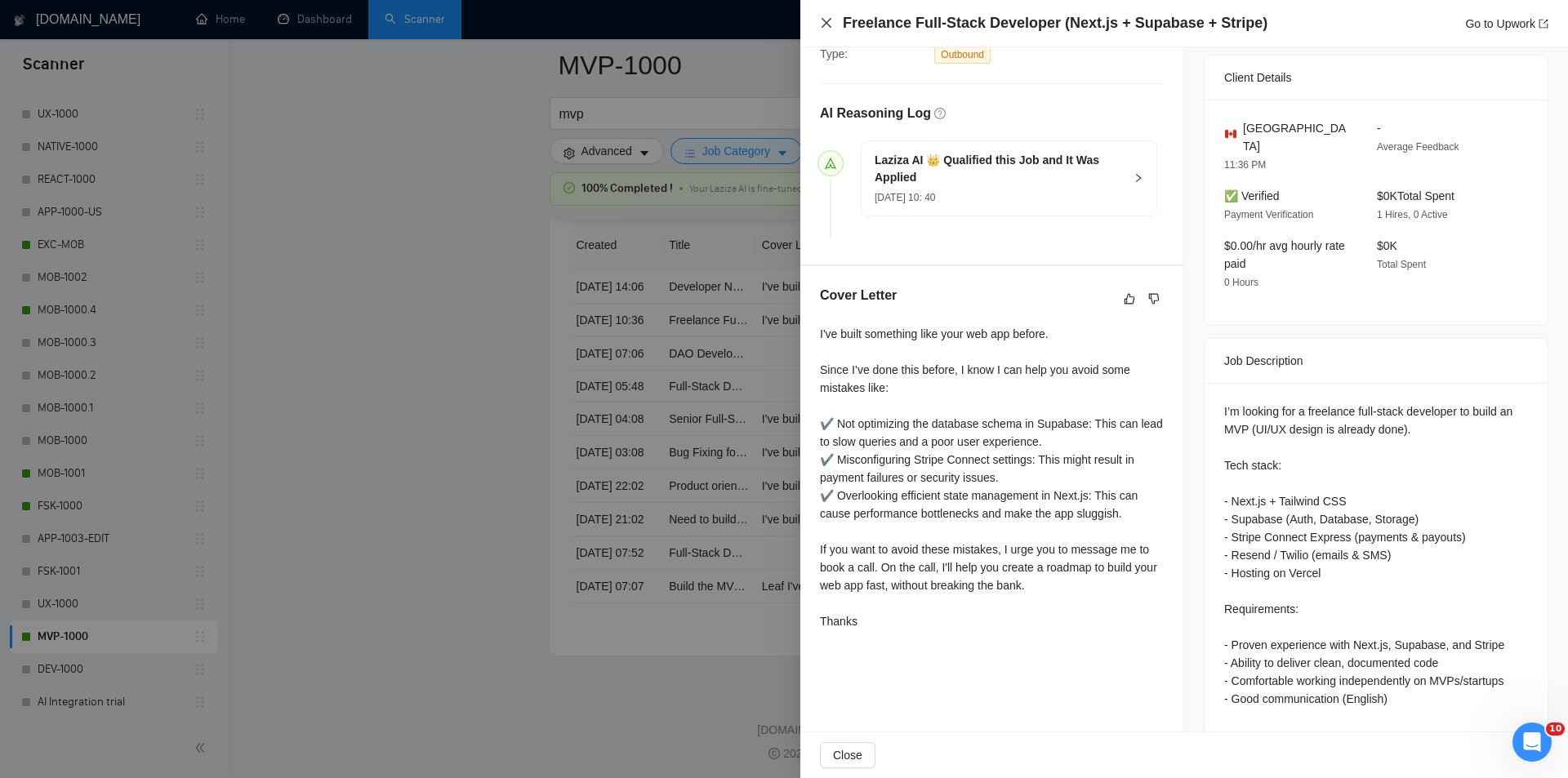
click at [827, 28] on icon "close" at bounding box center [826, 22] width 13 height 13
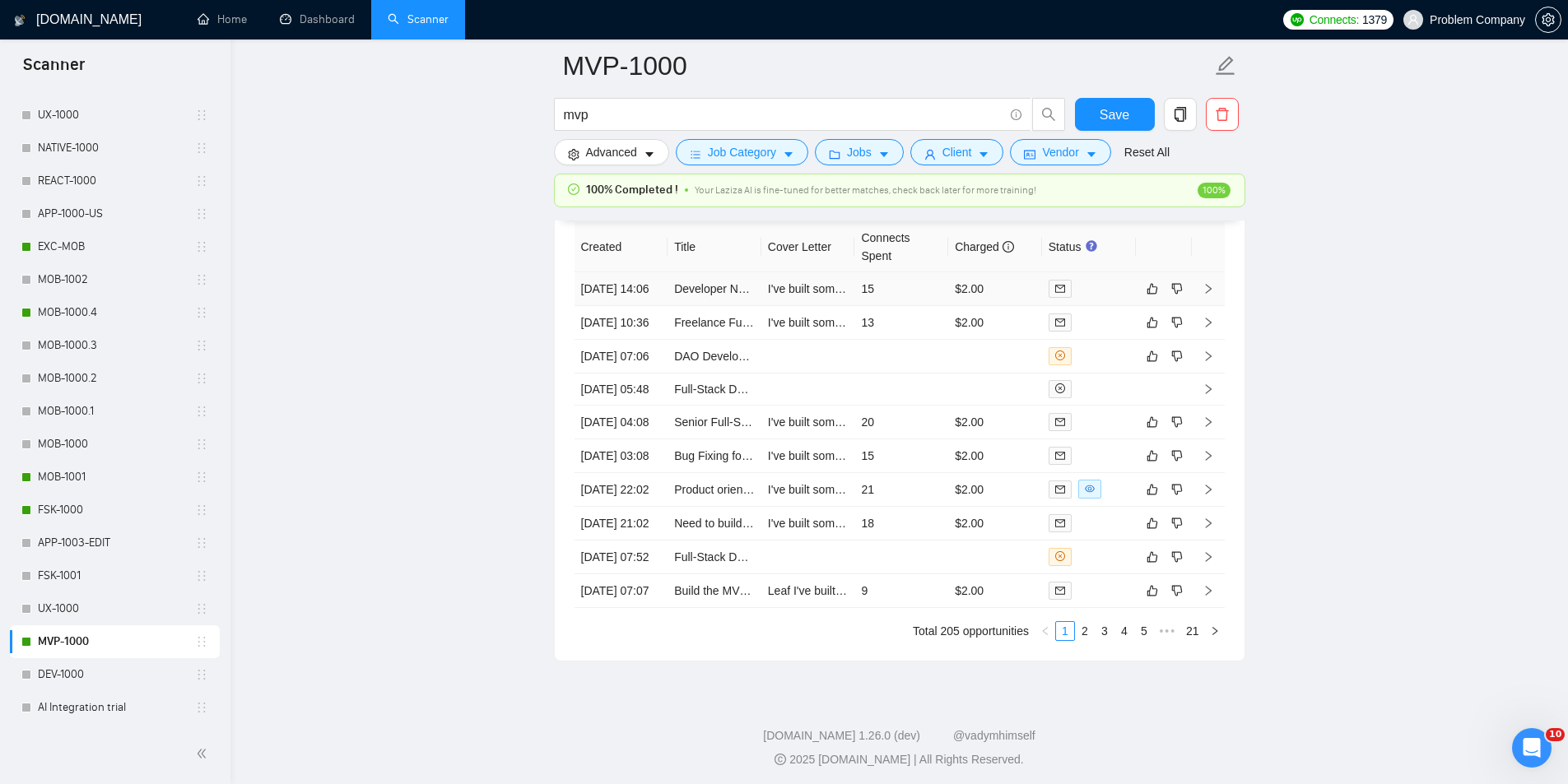
click at [646, 299] on td "[DATE] 14:06" at bounding box center [621, 289] width 94 height 34
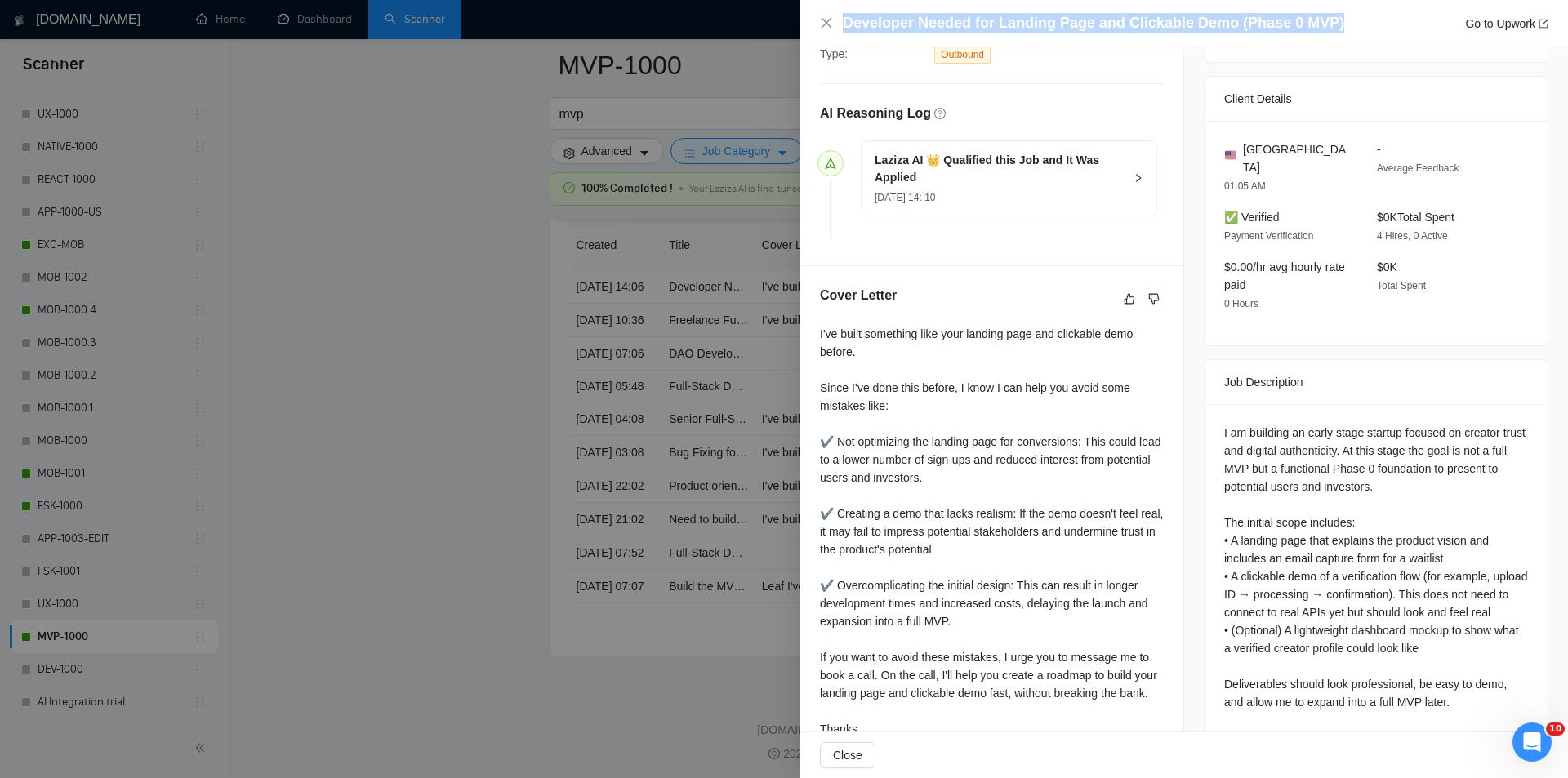
drag, startPoint x: 1355, startPoint y: 21, endPoint x: 858, endPoint y: 5, distance: 497.3
click at [858, 5] on div "Developer Needed for Landing Page and Clickable Demo (Phase 0 MVP) Go to Upwork" at bounding box center [1184, 23] width 768 height 47
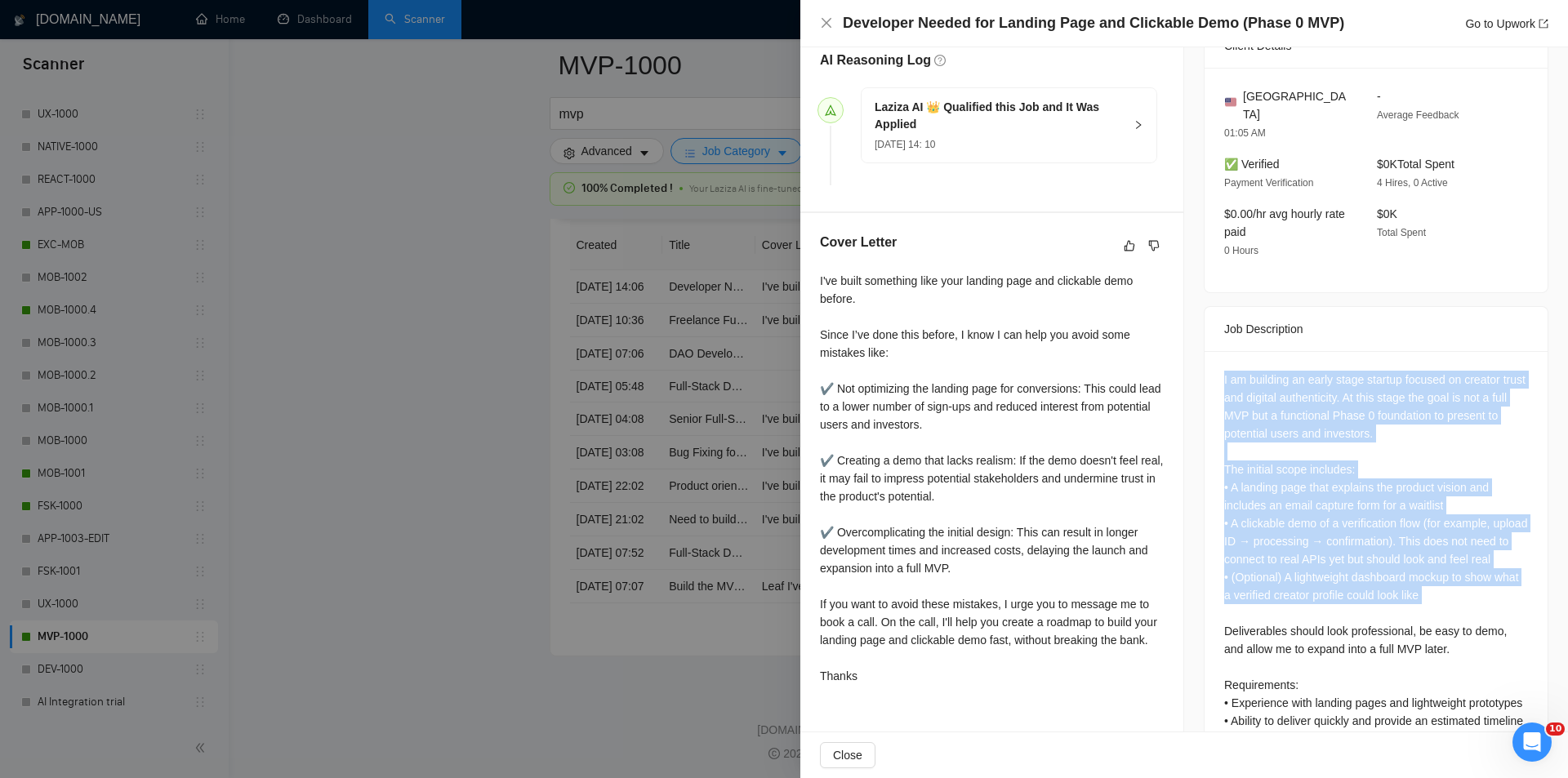
scroll to position [520, 0]
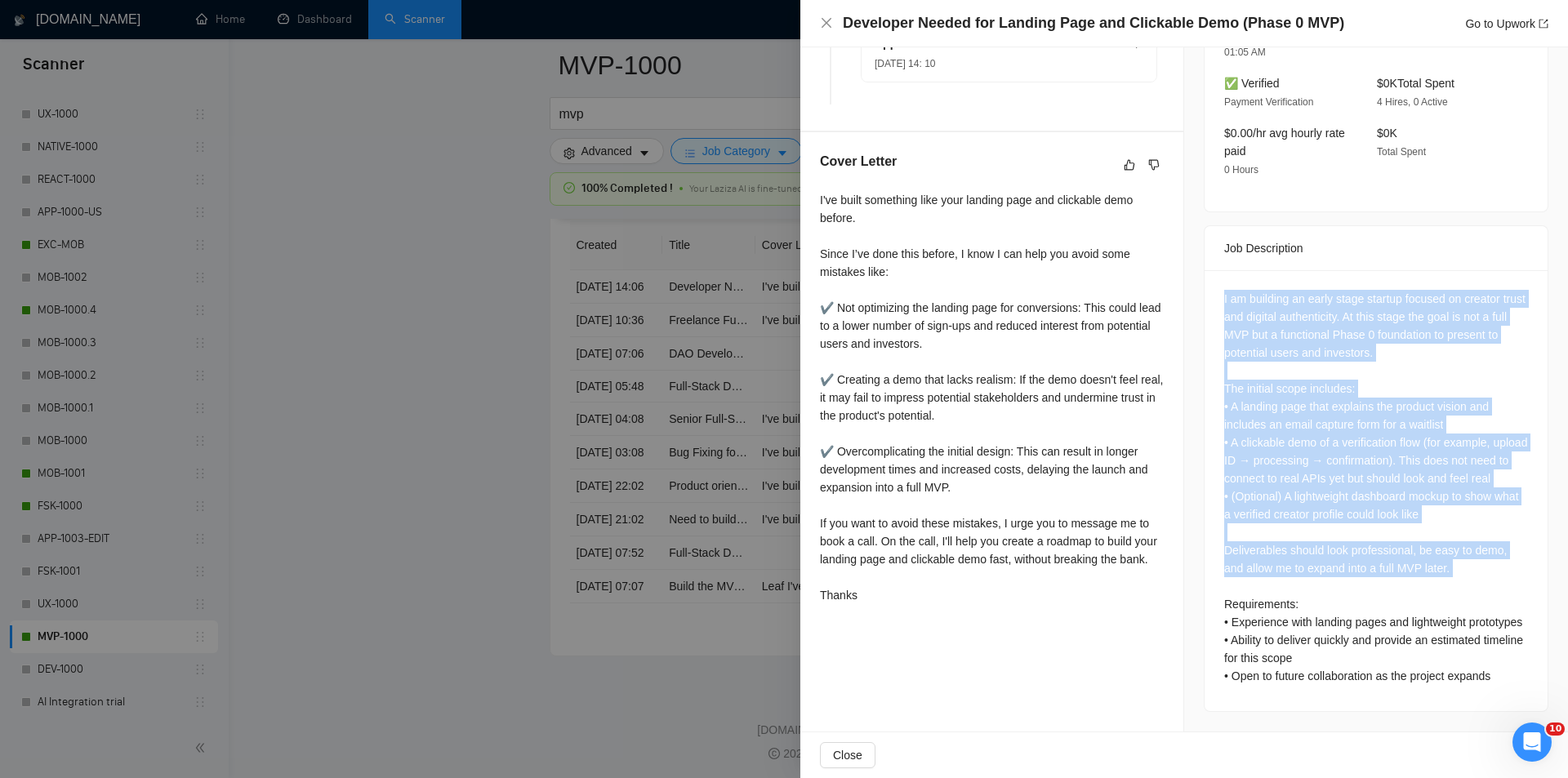
drag, startPoint x: 1227, startPoint y: 418, endPoint x: 1480, endPoint y: 566, distance: 293.1
click at [1480, 566] on div "I am building an early stage startup focused on creator trust and digital authe…" at bounding box center [1376, 491] width 343 height 441
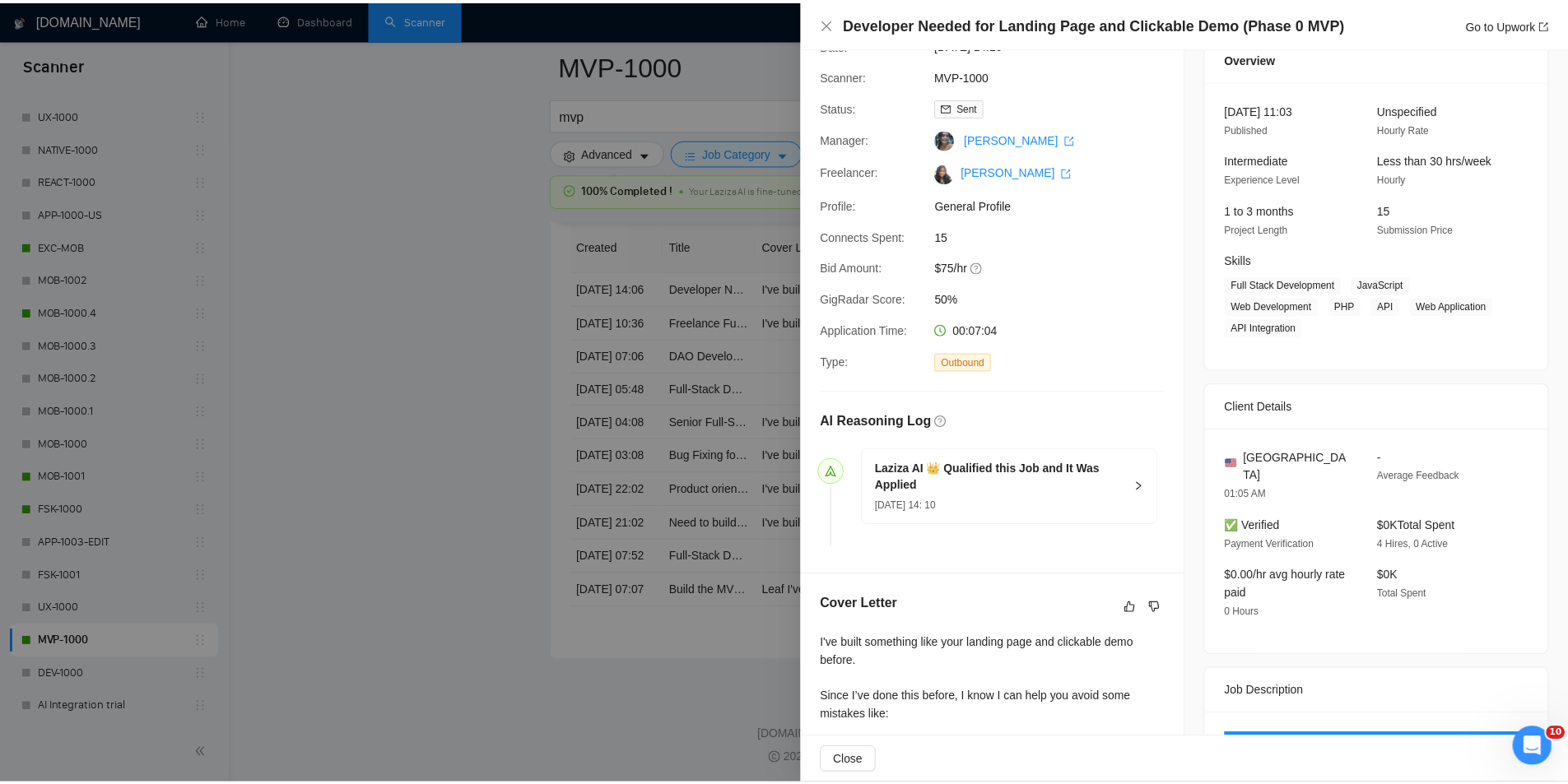
scroll to position [0, 0]
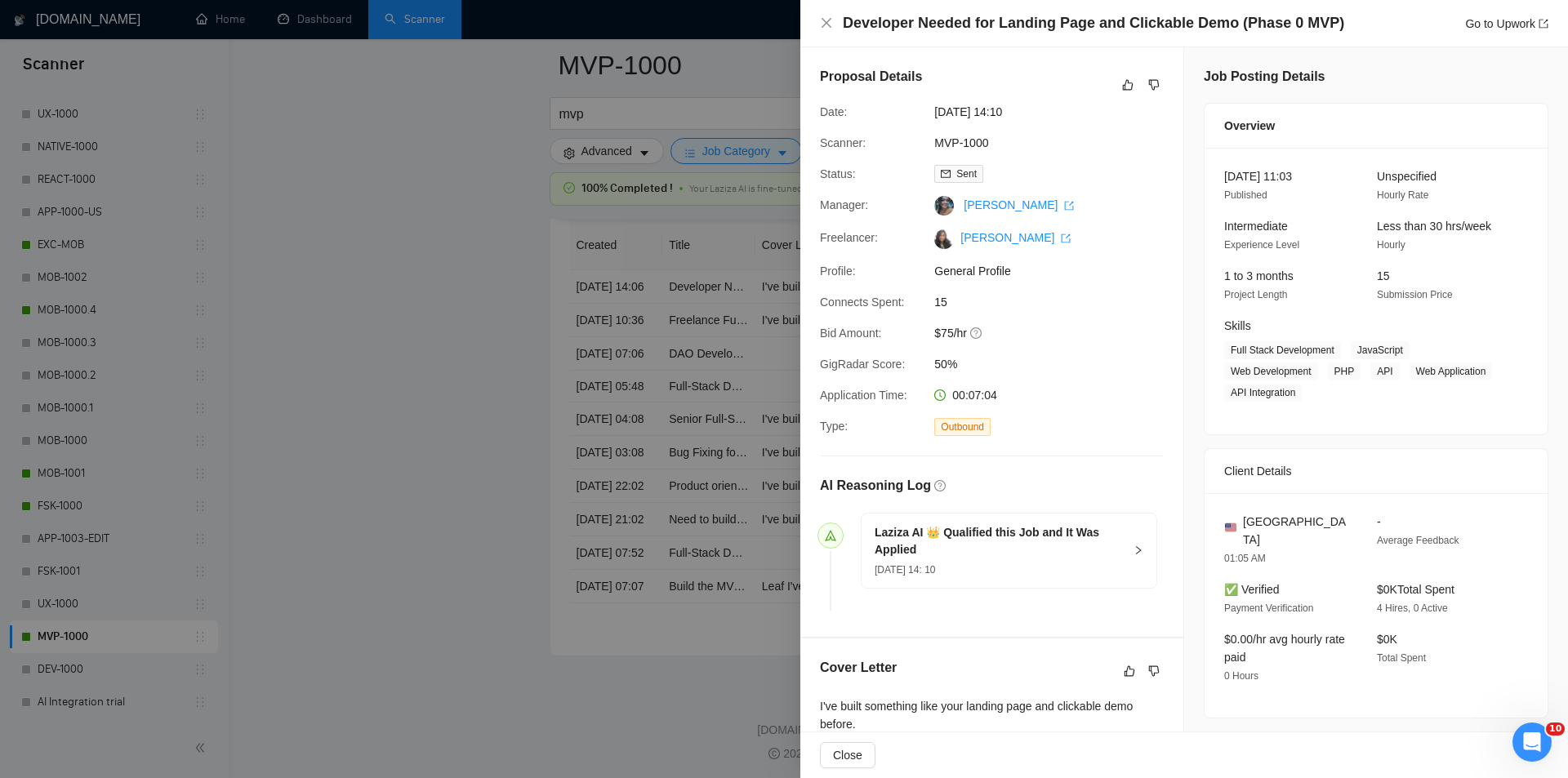
drag, startPoint x: 1049, startPoint y: 107, endPoint x: 927, endPoint y: 118, distance: 122.5
click at [928, 118] on div "[DATE] 14:10" at bounding box center [1014, 112] width 172 height 18
click at [827, 25] on icon "close" at bounding box center [826, 22] width 13 height 13
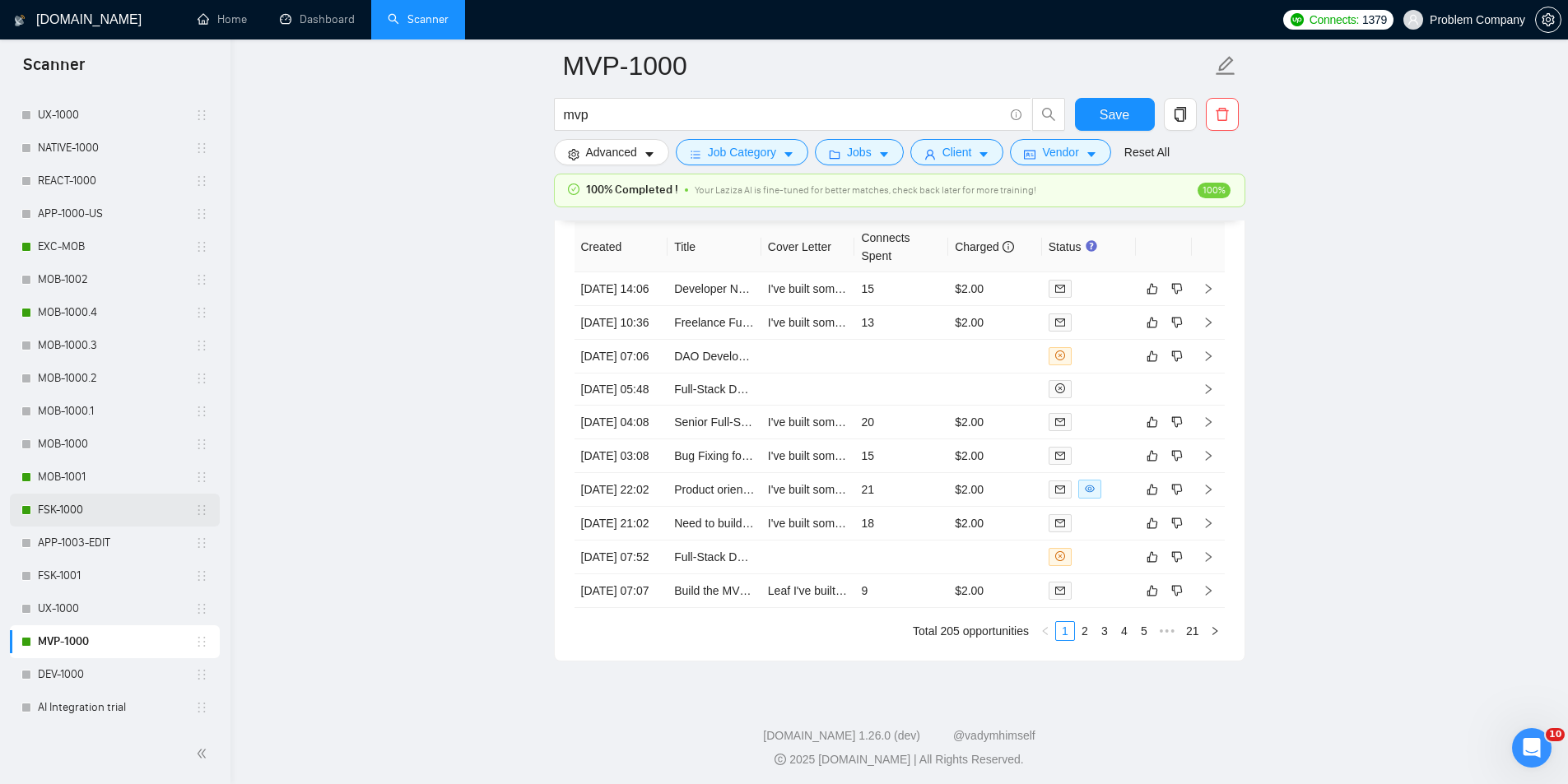
click at [92, 507] on link "FSK-1000" at bounding box center [117, 510] width 157 height 33
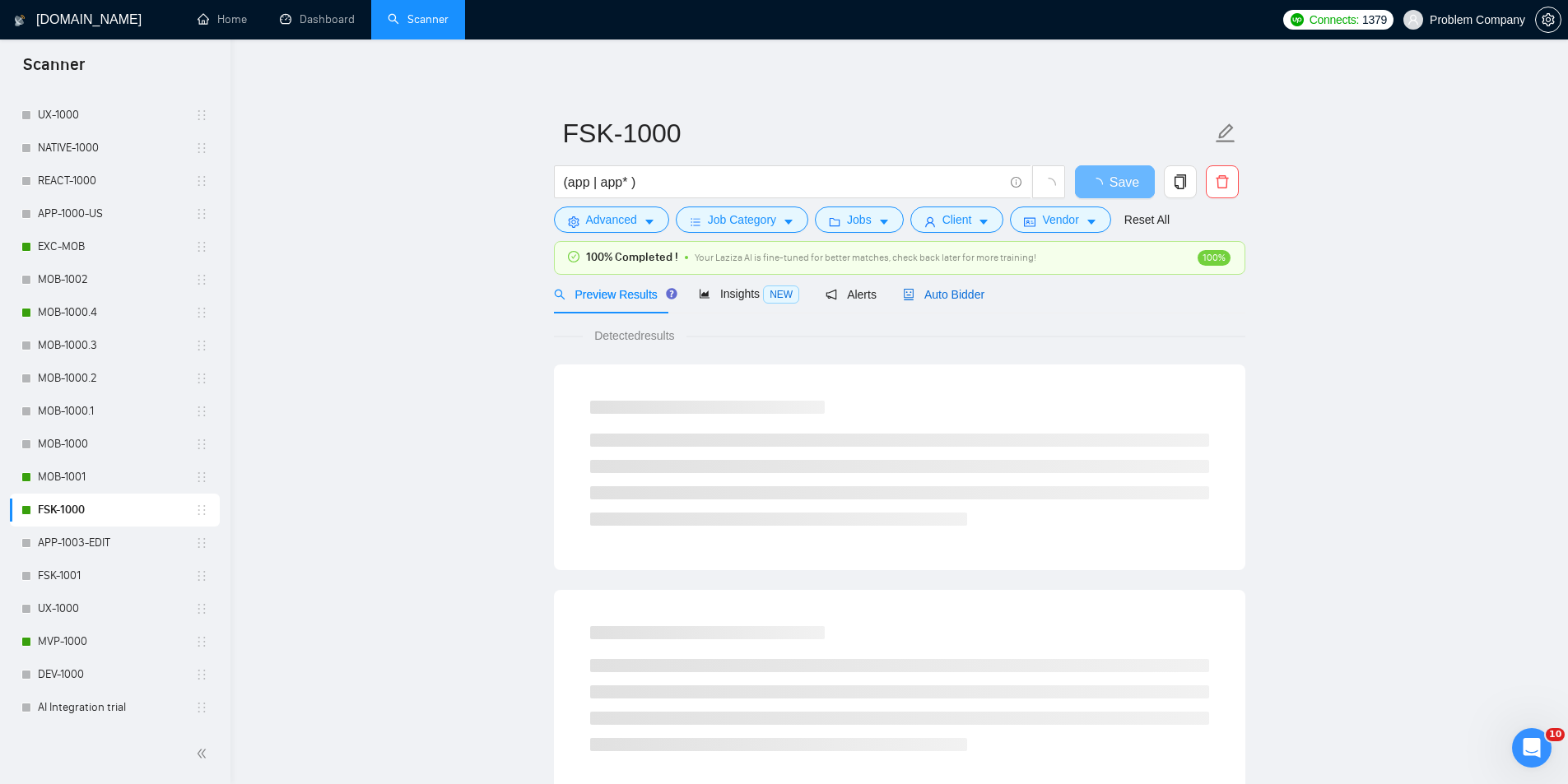
click at [943, 293] on span "Auto Bidder" at bounding box center [943, 294] width 81 height 13
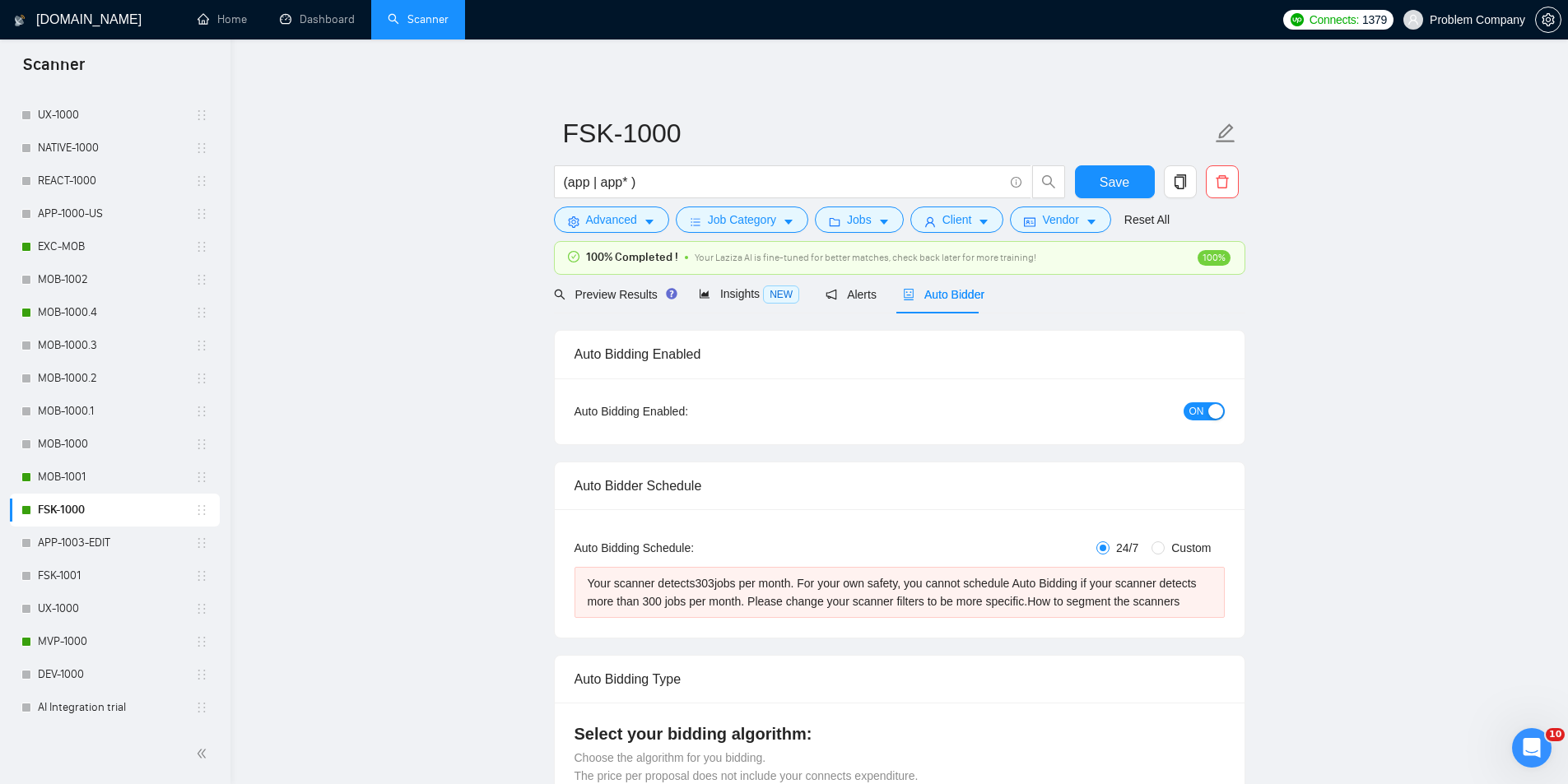
click at [943, 296] on span "Auto Bidder" at bounding box center [943, 294] width 81 height 13
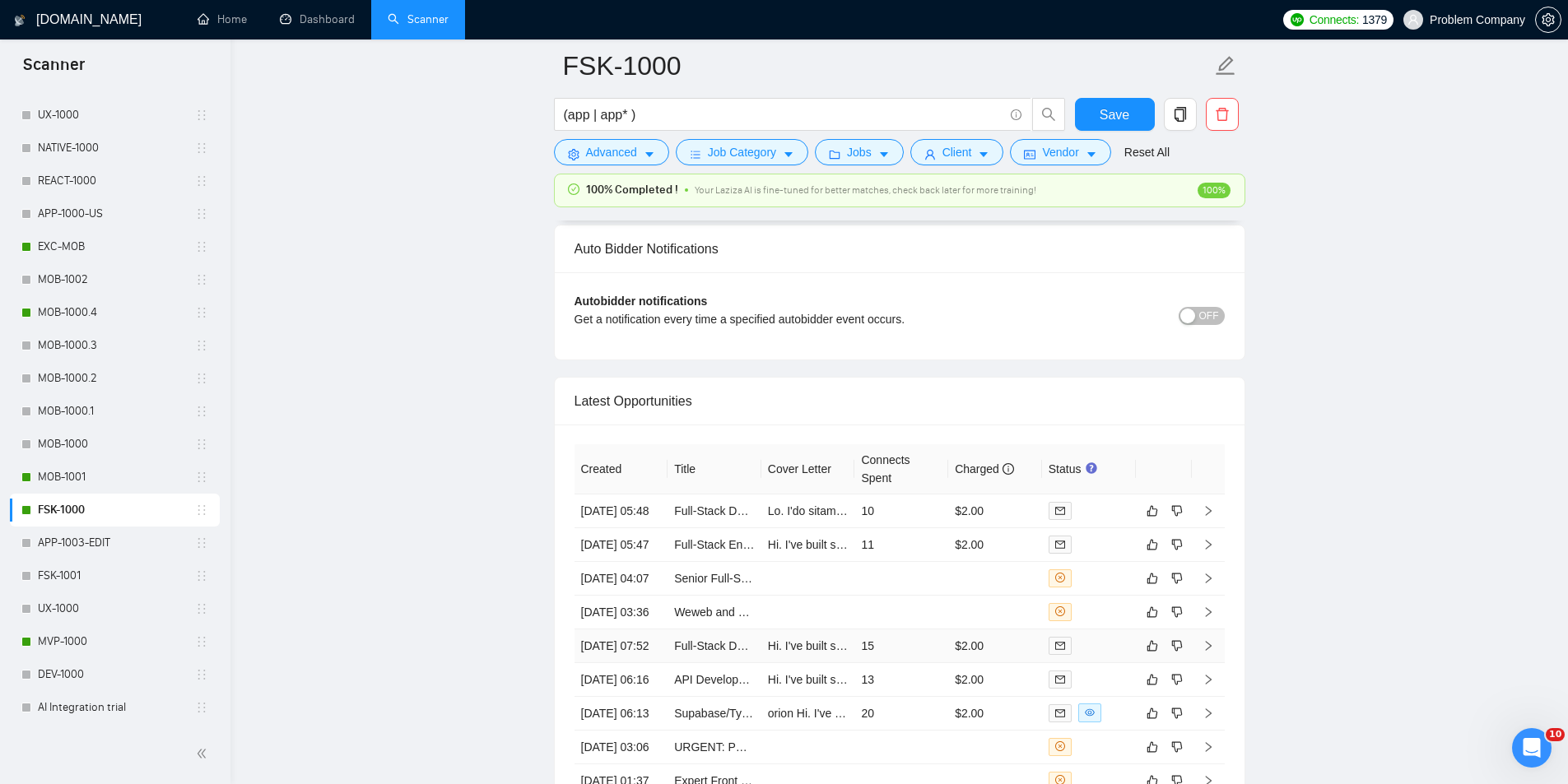
scroll to position [3868, 0]
click at [653, 532] on td "[DATE] 05:48" at bounding box center [621, 514] width 94 height 34
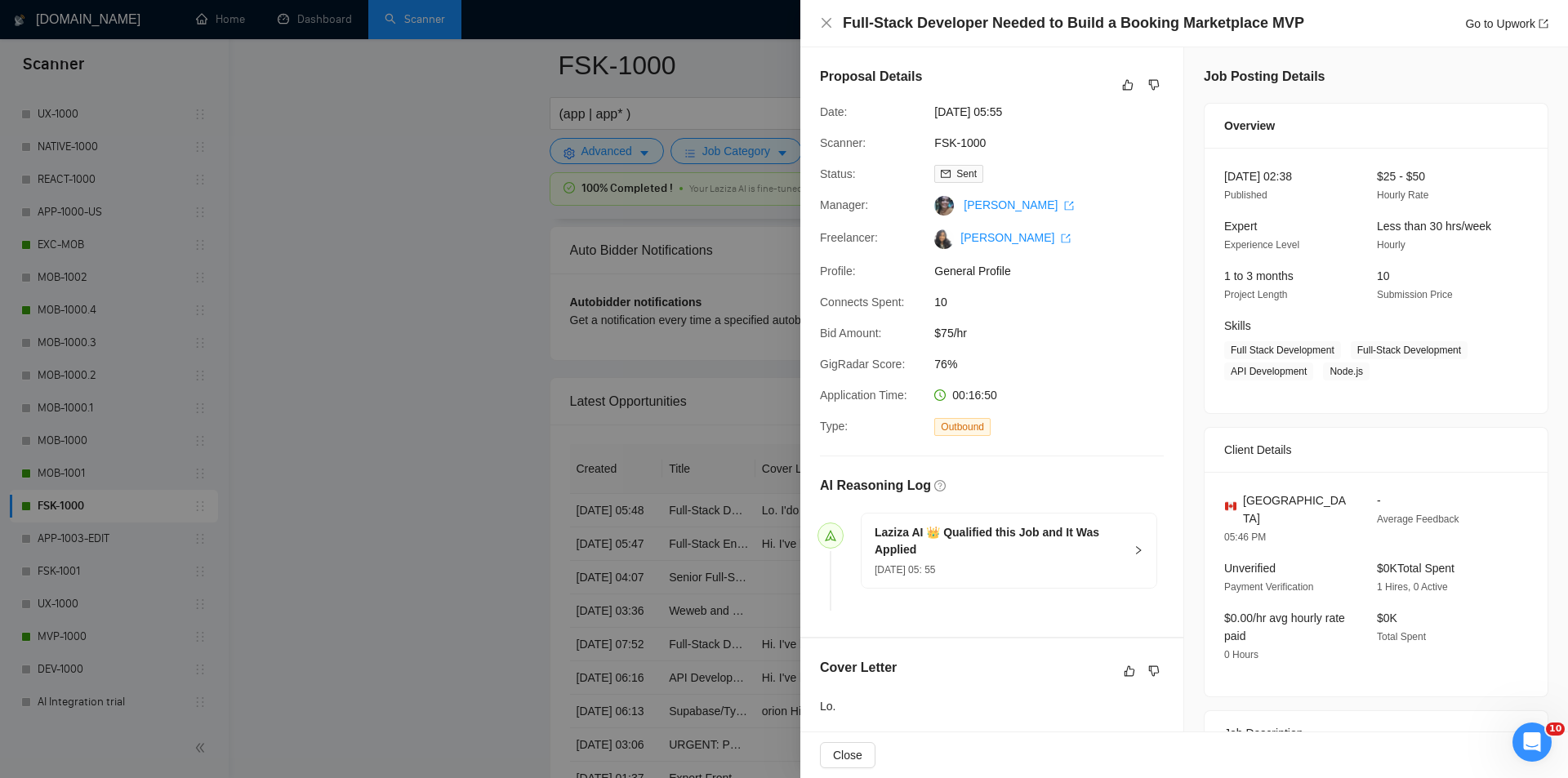
drag, startPoint x: 1055, startPoint y: 112, endPoint x: 916, endPoint y: 112, distance: 139.0
click at [916, 112] on div "Date: [DATE] 05:55" at bounding box center [985, 112] width 344 height 18
click at [826, 21] on icon "close" at bounding box center [826, 22] width 13 height 13
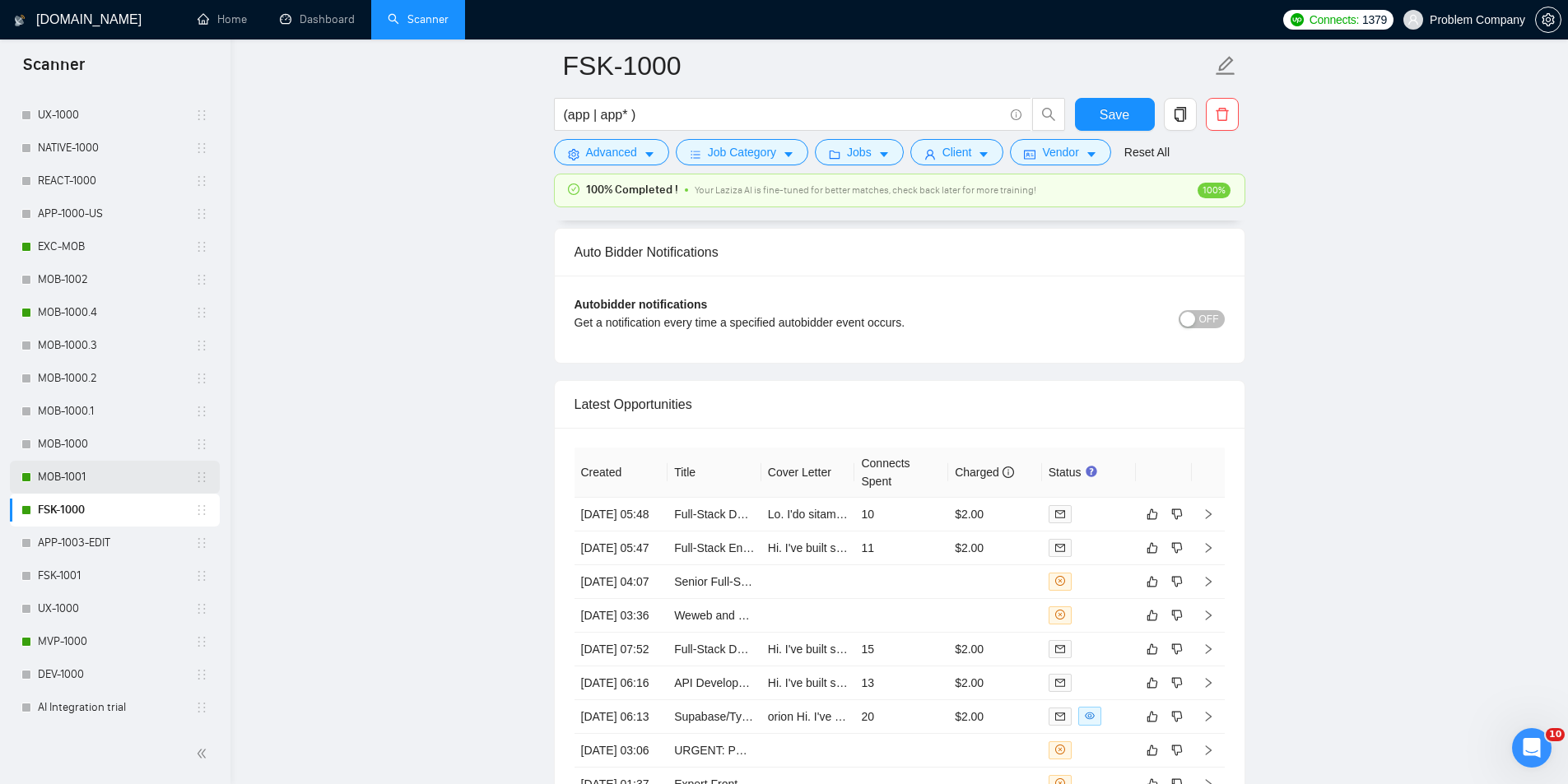
click at [74, 477] on link "MOB-1001" at bounding box center [117, 477] width 157 height 33
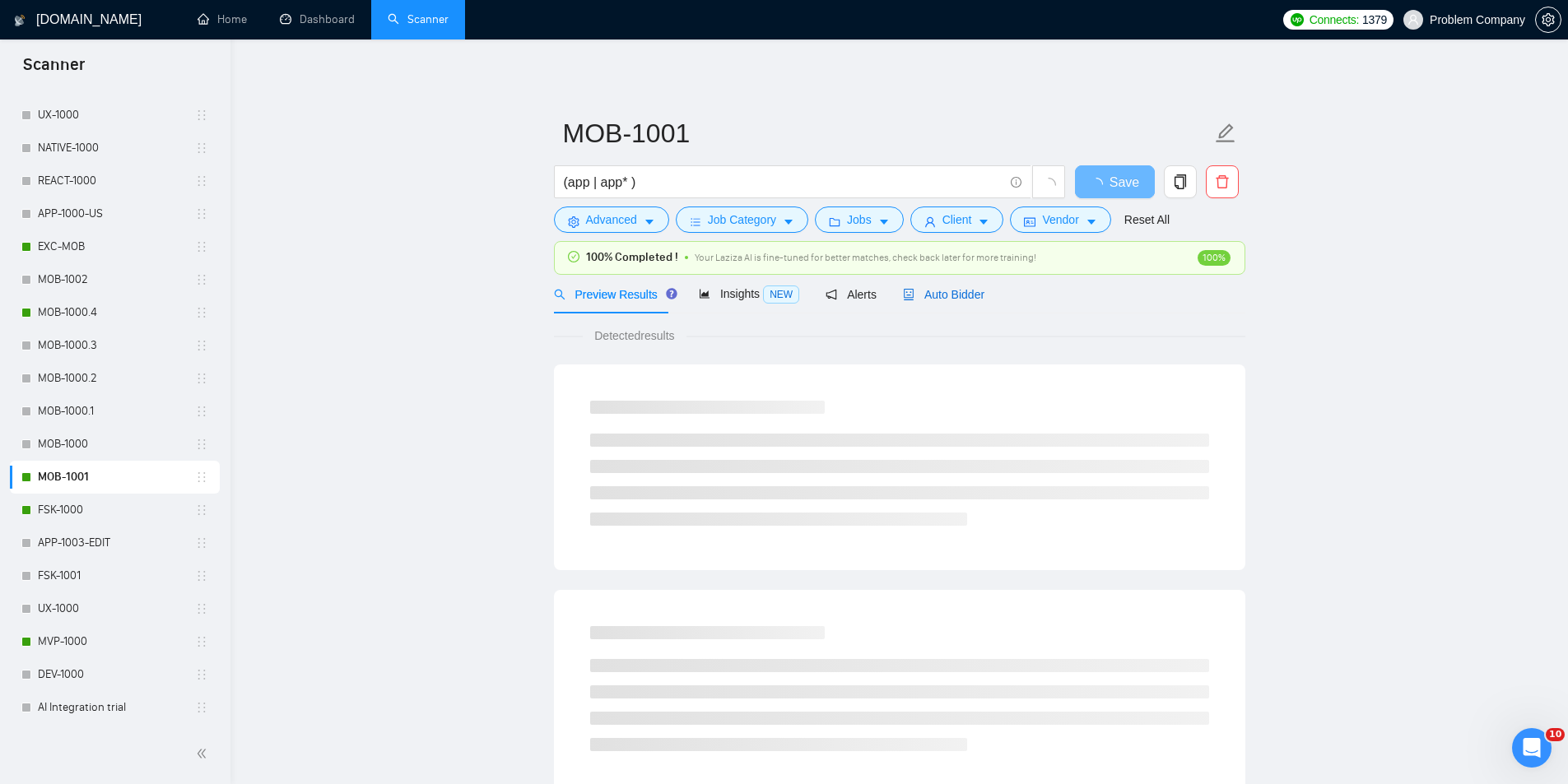
click at [952, 295] on span "Auto Bidder" at bounding box center [943, 294] width 81 height 13
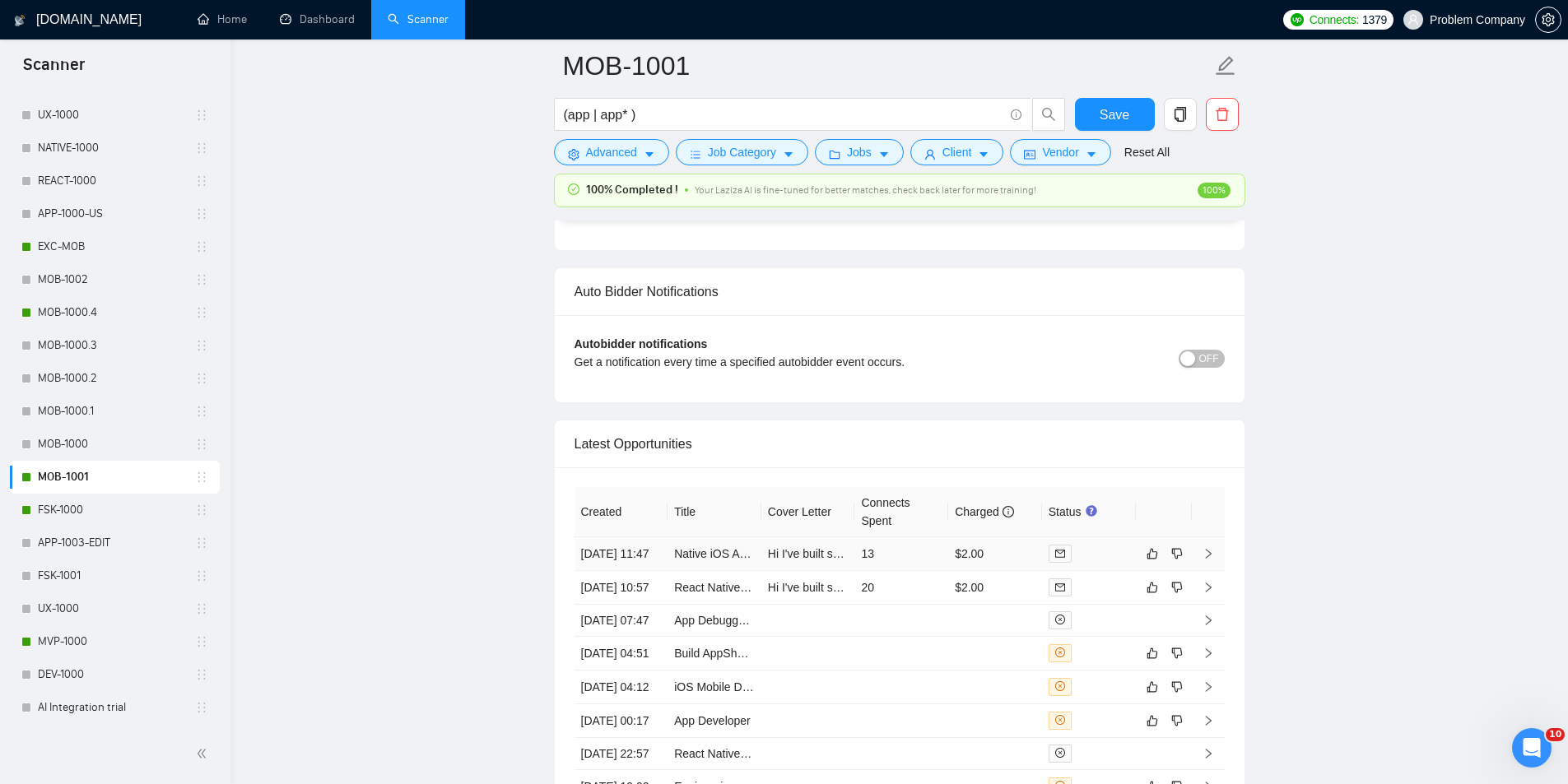
scroll to position [3786, 0]
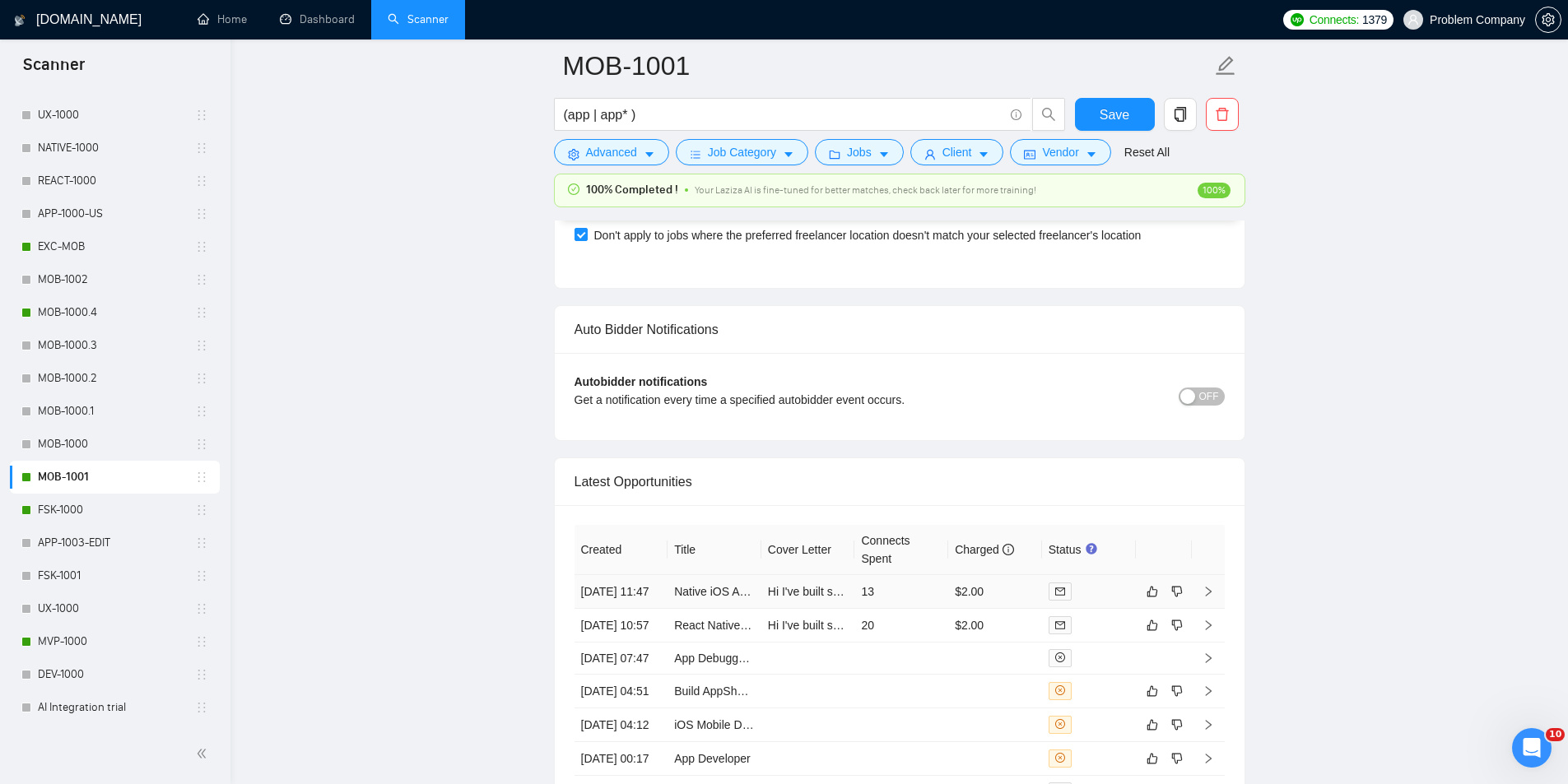
click at [630, 598] on td "[DATE] 11:47" at bounding box center [621, 592] width 94 height 34
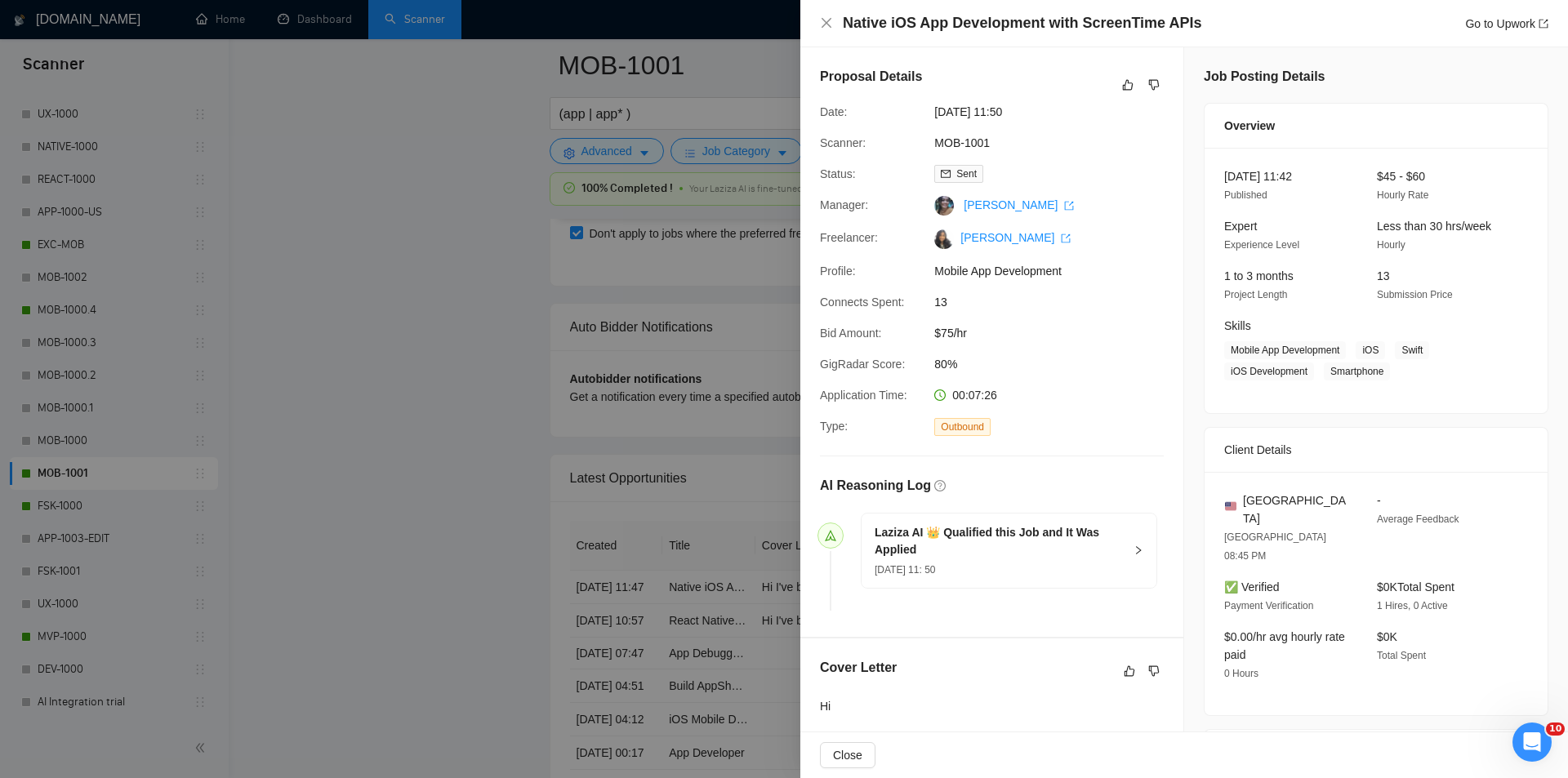
drag, startPoint x: 1048, startPoint y: 115, endPoint x: 926, endPoint y: 114, distance: 122.0
click at [928, 114] on div "[DATE] 11:50" at bounding box center [1014, 112] width 172 height 18
click at [823, 18] on icon "close" at bounding box center [826, 22] width 13 height 13
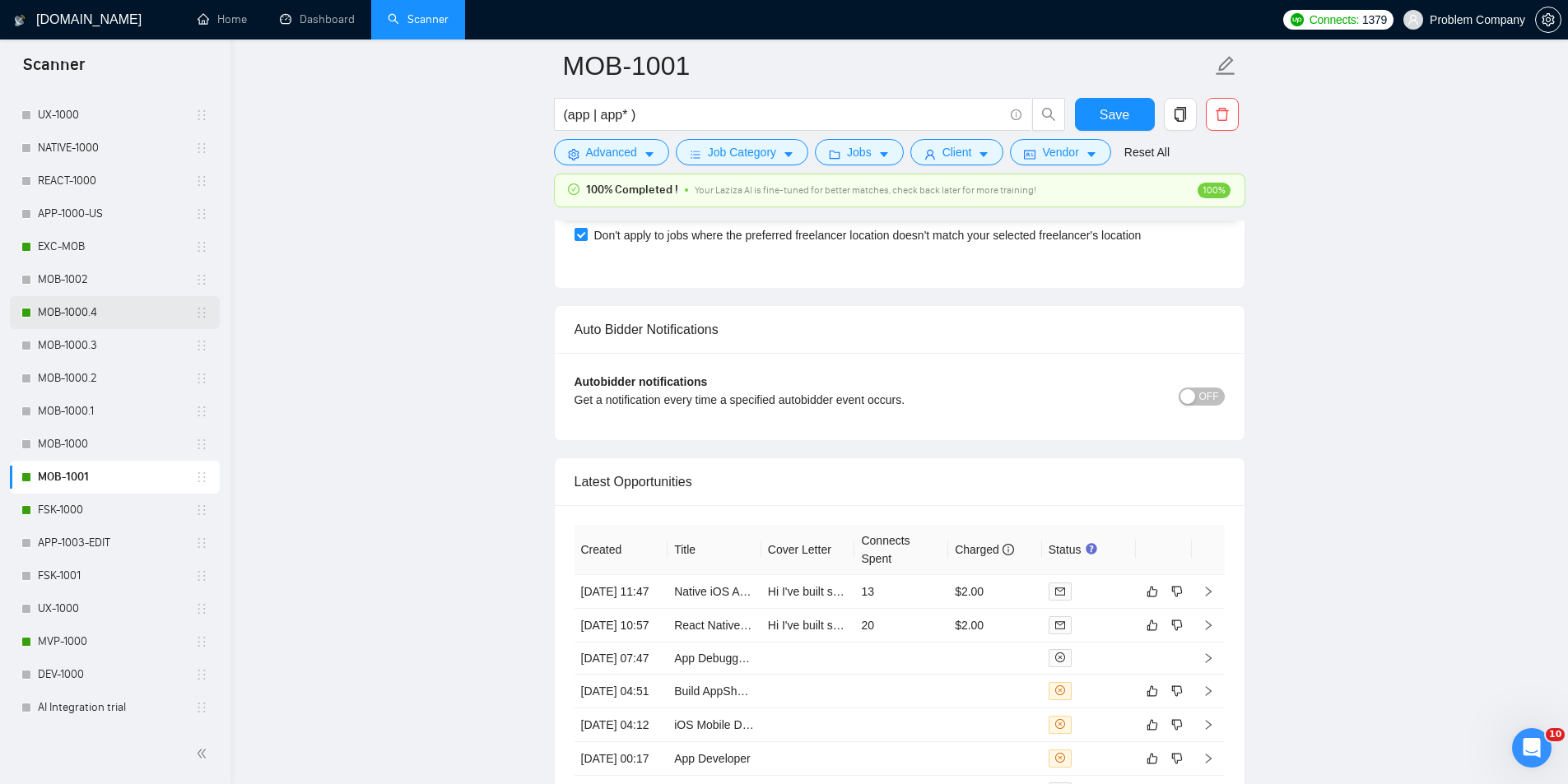
click at [110, 301] on link "MOB-1000.4" at bounding box center [117, 313] width 157 height 33
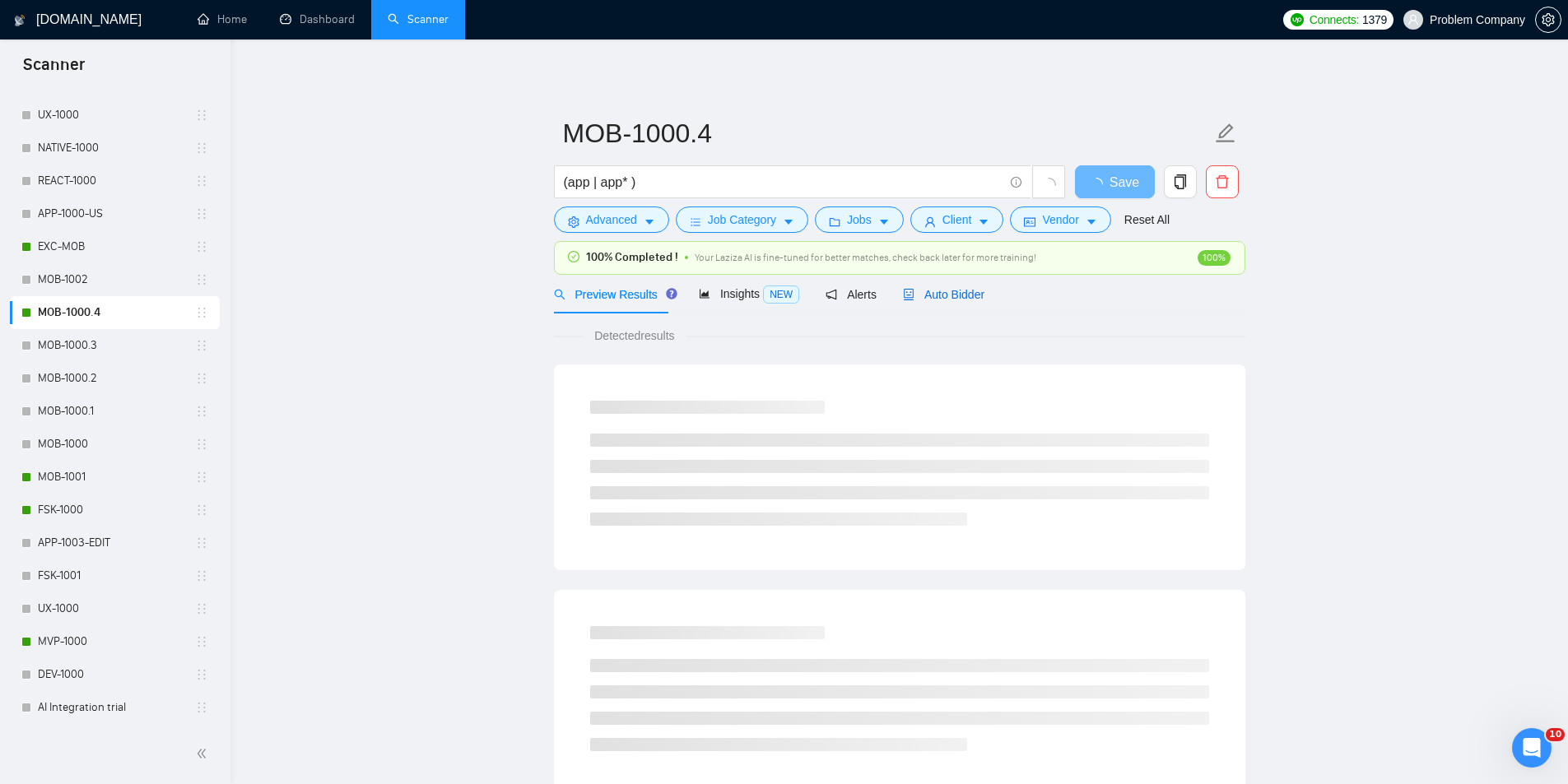
click at [915, 296] on span "Auto Bidder" at bounding box center [943, 294] width 81 height 13
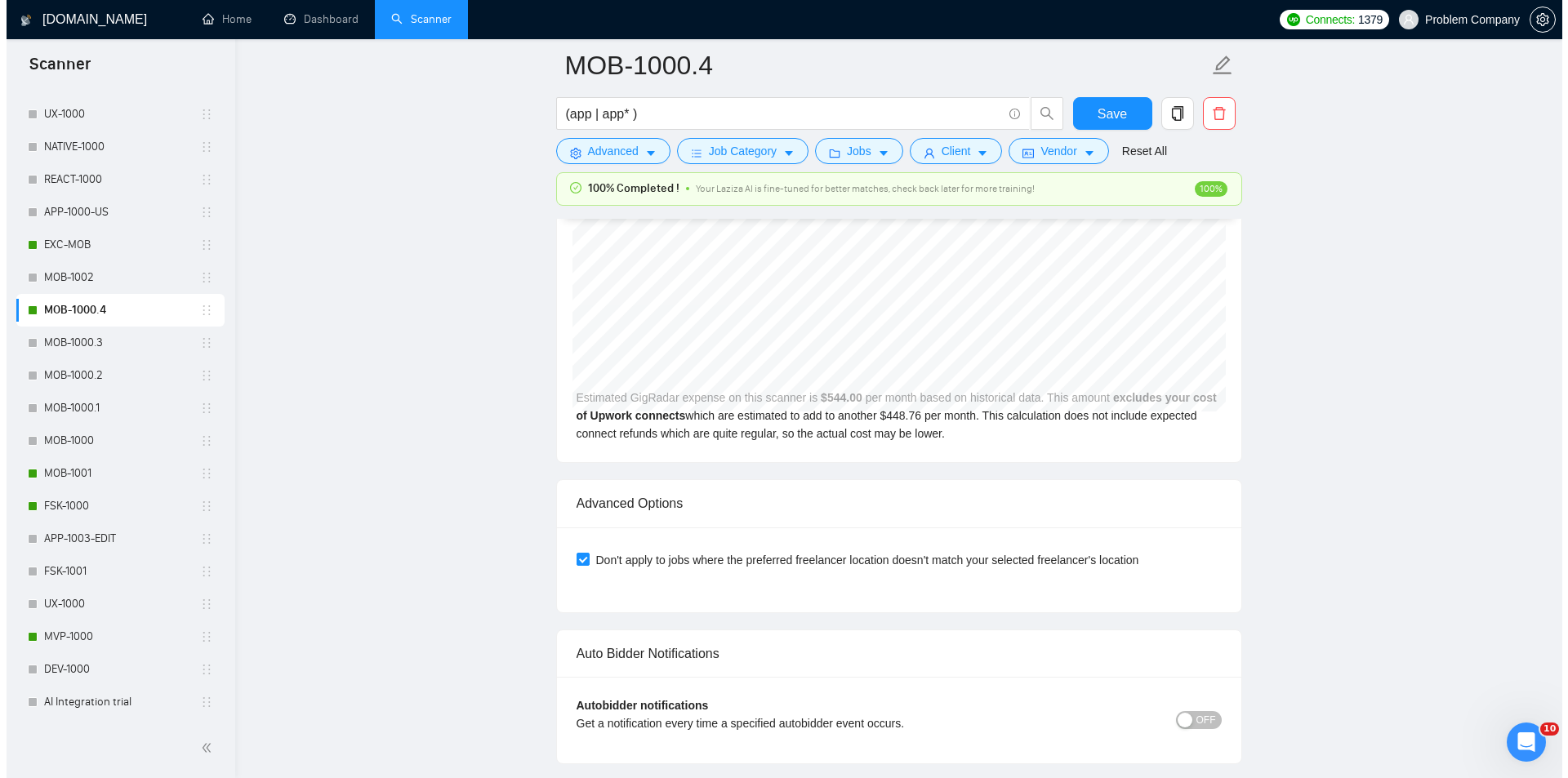
scroll to position [3920, 0]
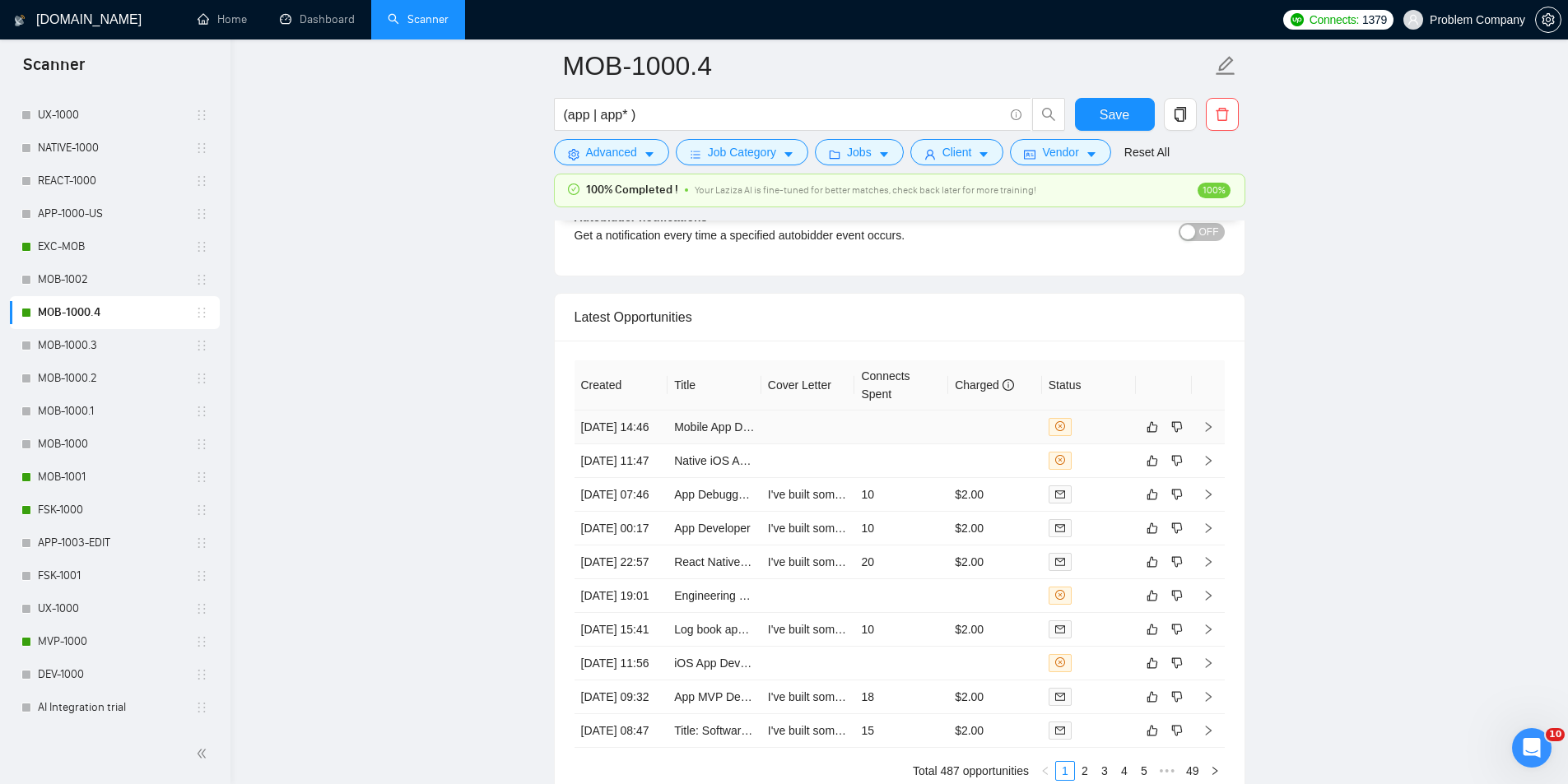
click at [616, 444] on td "[DATE] 14:46" at bounding box center [621, 427] width 94 height 34
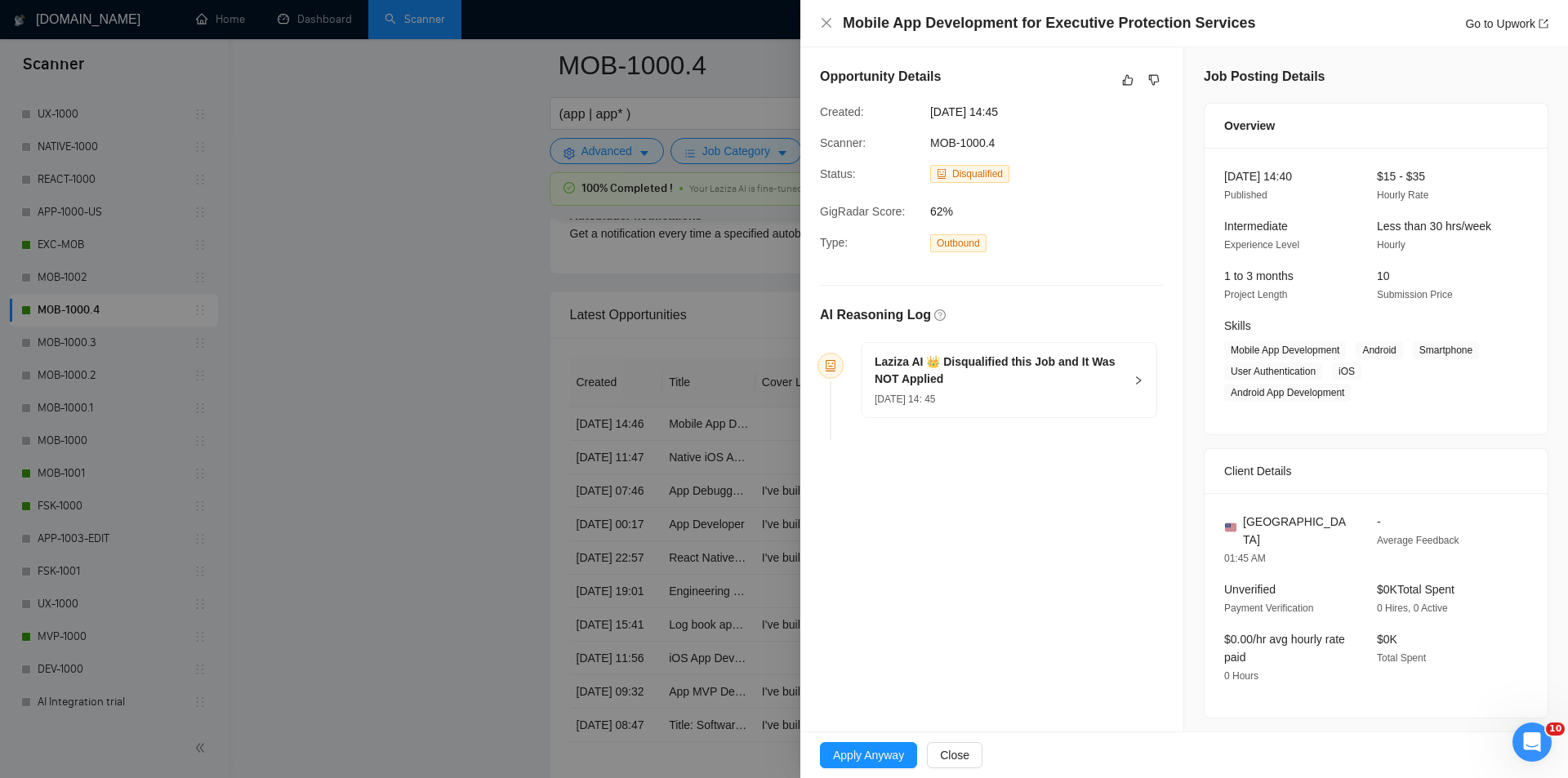
drag, startPoint x: 1044, startPoint y: 110, endPoint x: 920, endPoint y: 112, distance: 124.0
click at [920, 112] on div "Created: [DATE] 14:45" at bounding box center [979, 112] width 331 height 18
